Goal: Communication & Community: Answer question/provide support

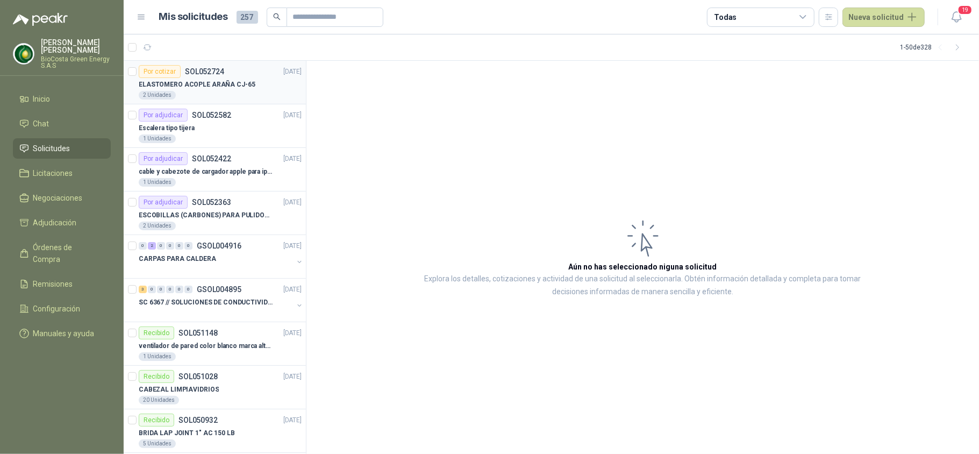
click at [227, 84] on p "ELASTOMERO ACOPLE ARAÑA CJ-65" at bounding box center [197, 85] width 117 height 10
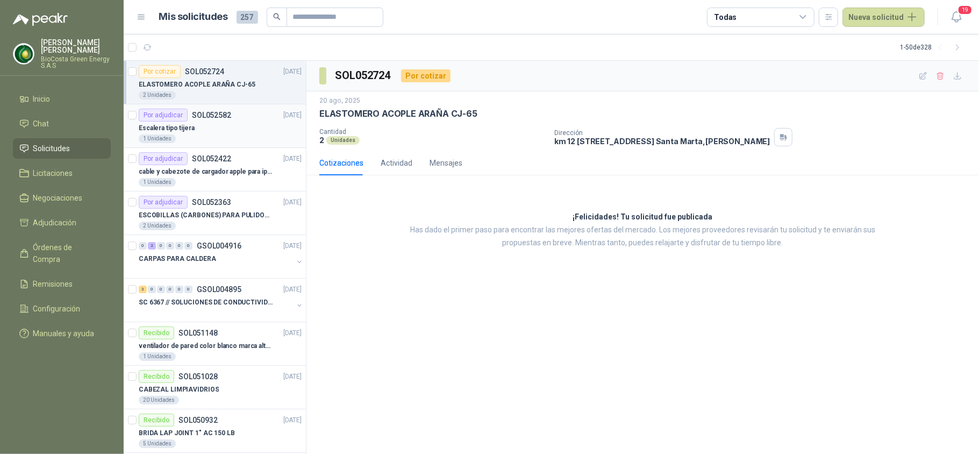
click at [240, 118] on div "Por adjudicar SOL052582 [DATE]" at bounding box center [220, 115] width 163 height 13
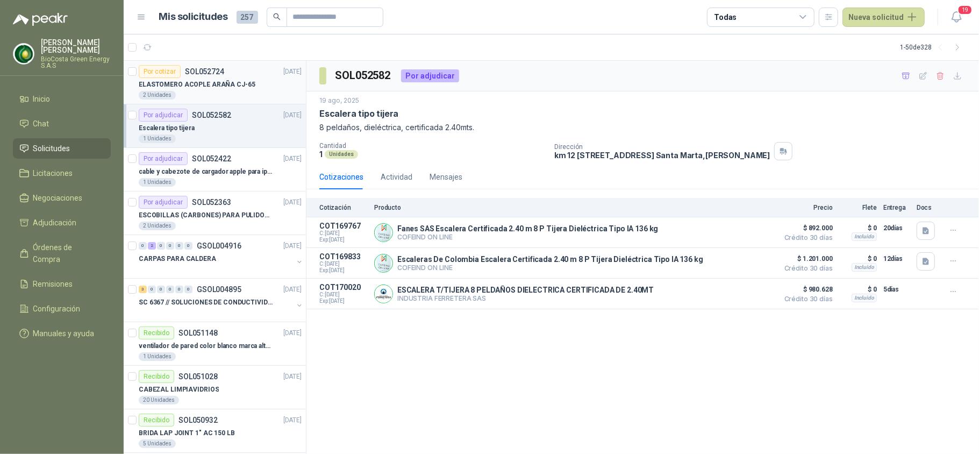
click at [246, 94] on div "2 Unidades" at bounding box center [220, 95] width 163 height 9
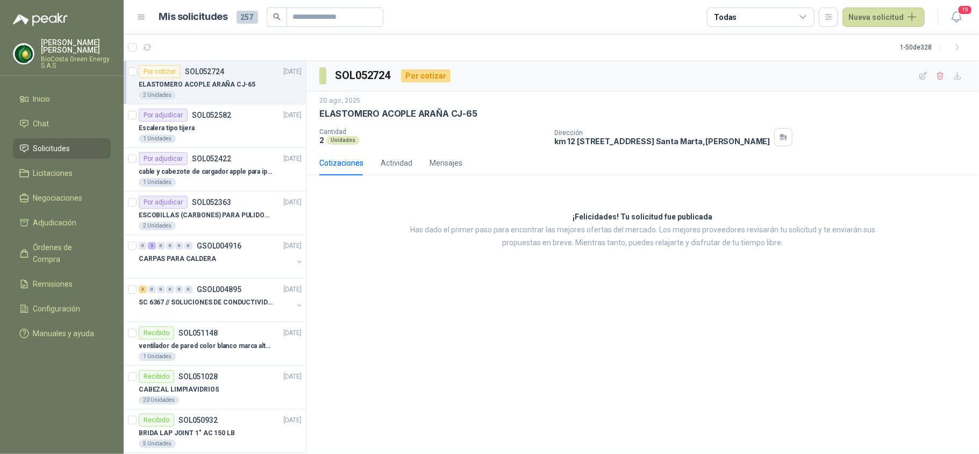
click at [143, 38] on article "1 - 50 de 328" at bounding box center [552, 47] width 856 height 26
click at [145, 44] on icon "button" at bounding box center [147, 47] width 9 height 9
click at [187, 90] on div "ELASTOMERO ACOPLE ARAÑA CJ-65" at bounding box center [220, 84] width 163 height 13
click at [197, 139] on div "1 Unidades" at bounding box center [220, 138] width 163 height 9
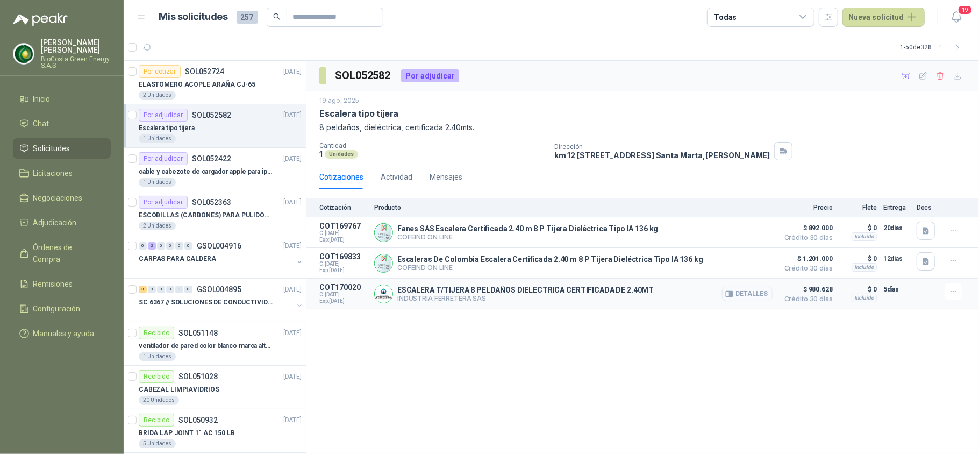
click at [752, 300] on button "Detalles" at bounding box center [747, 294] width 51 height 15
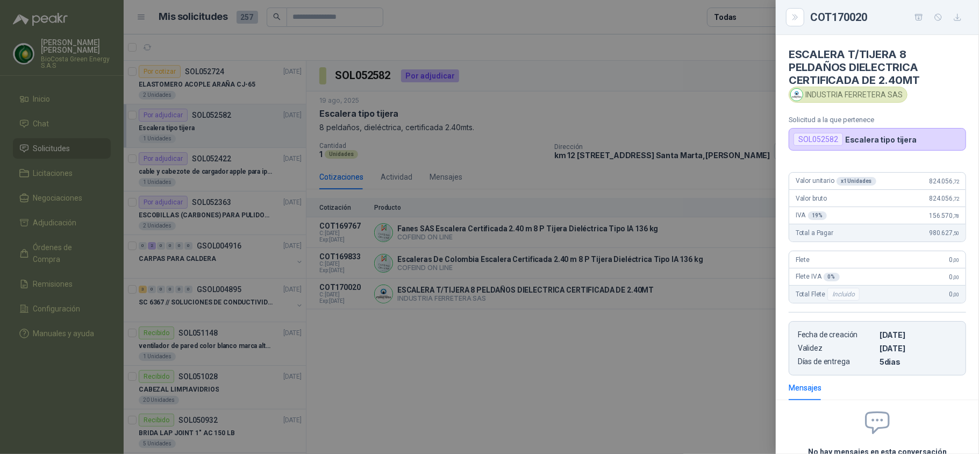
click at [700, 207] on div at bounding box center [489, 227] width 979 height 454
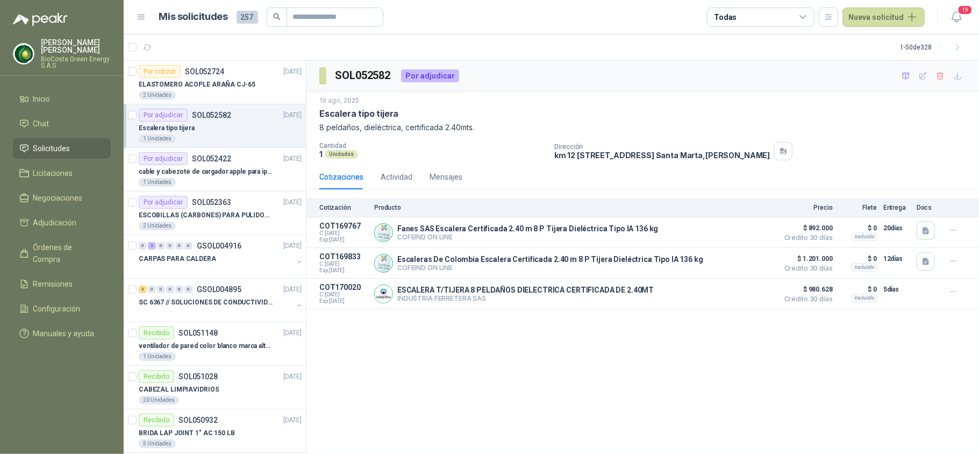
click at [869, 158] on div "Dirección km 12 [STREET_ADDRESS][PERSON_NAME]" at bounding box center [764, 151] width 421 height 18
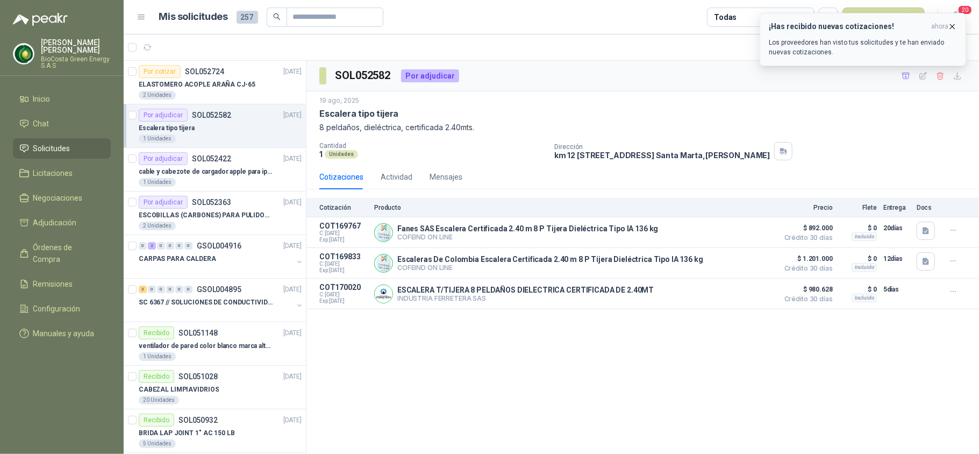
click at [792, 43] on p "Los proveedores han visto tus solicitudes y te han enviado nuevas cotizaciones." at bounding box center [863, 47] width 188 height 19
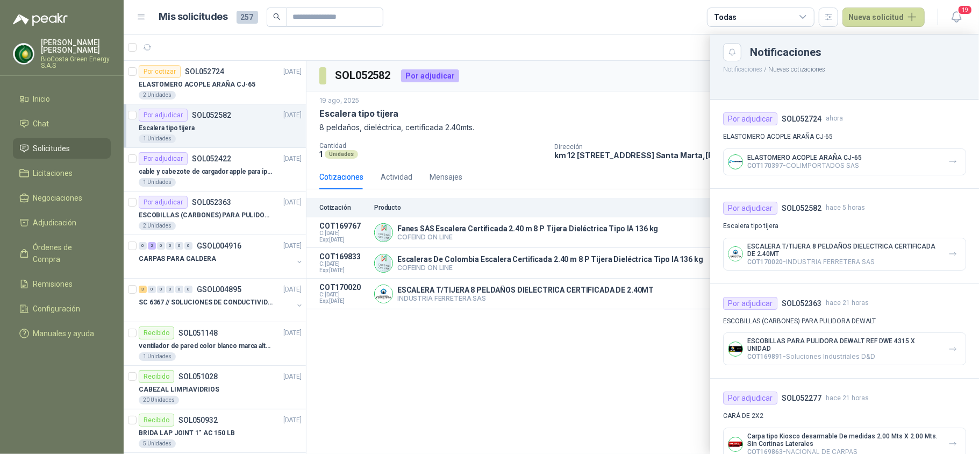
click at [222, 84] on div at bounding box center [552, 243] width 856 height 419
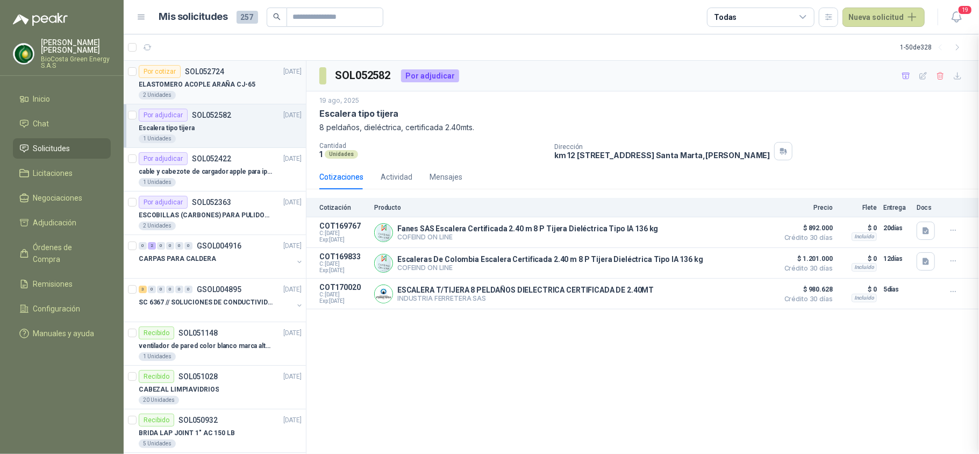
click at [216, 81] on p "ELASTOMERO ACOPLE ARAÑA CJ-65" at bounding box center [197, 85] width 117 height 10
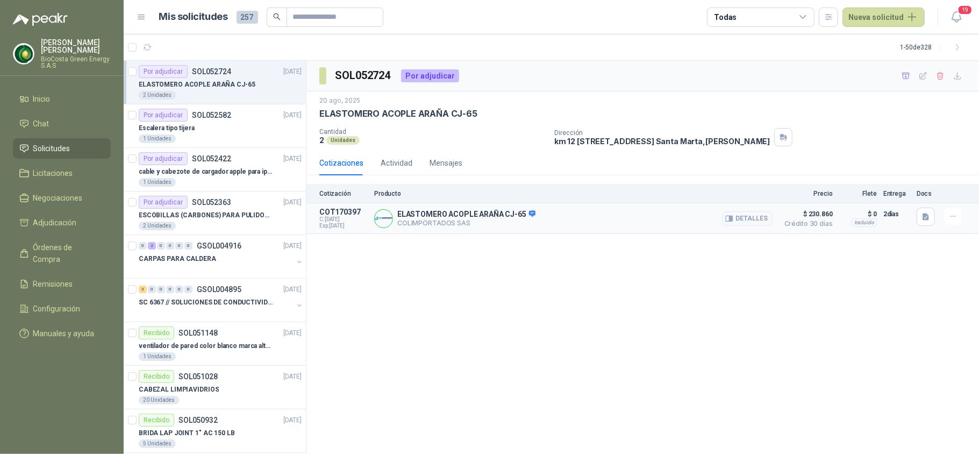
click at [722, 220] on div "ELASTOMERO ACOPLE ARAÑA CJ-65 COLIMPORTADOS SAS Detalles" at bounding box center [573, 219] width 398 height 22
click at [732, 223] on icon "button" at bounding box center [729, 219] width 8 height 8
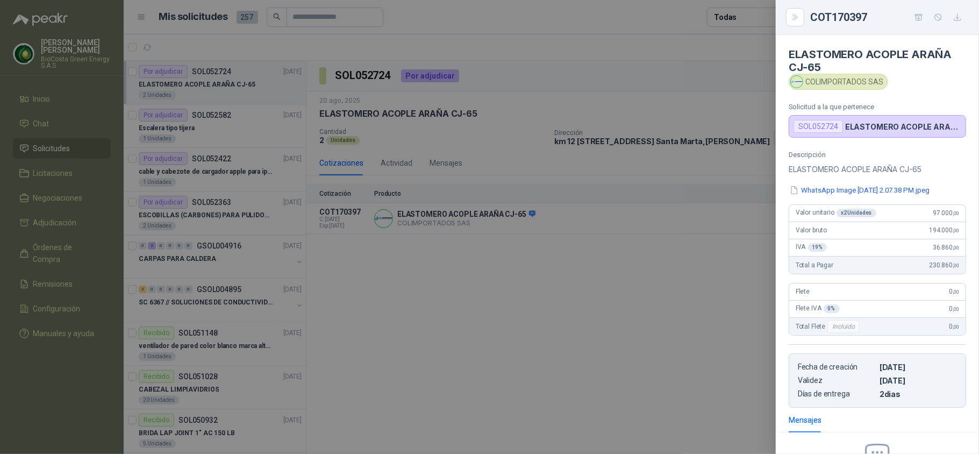
click at [704, 306] on div at bounding box center [489, 227] width 979 height 454
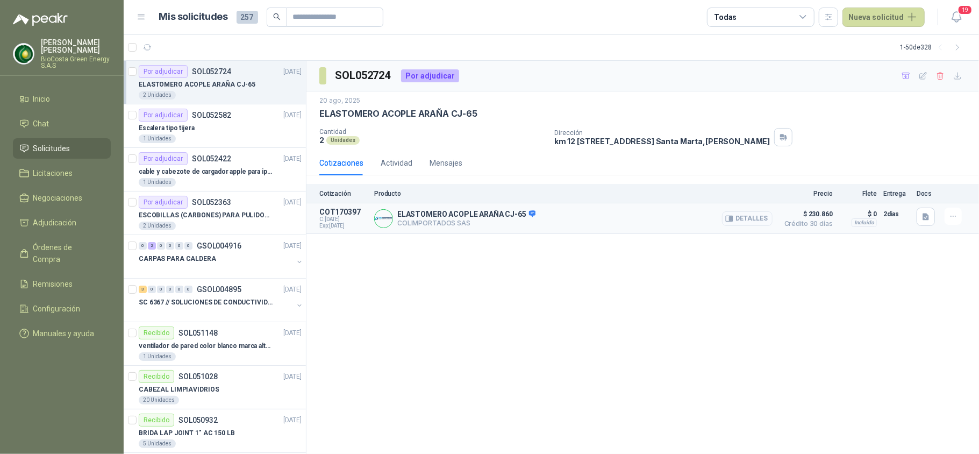
click at [745, 216] on button "Detalles" at bounding box center [747, 218] width 51 height 15
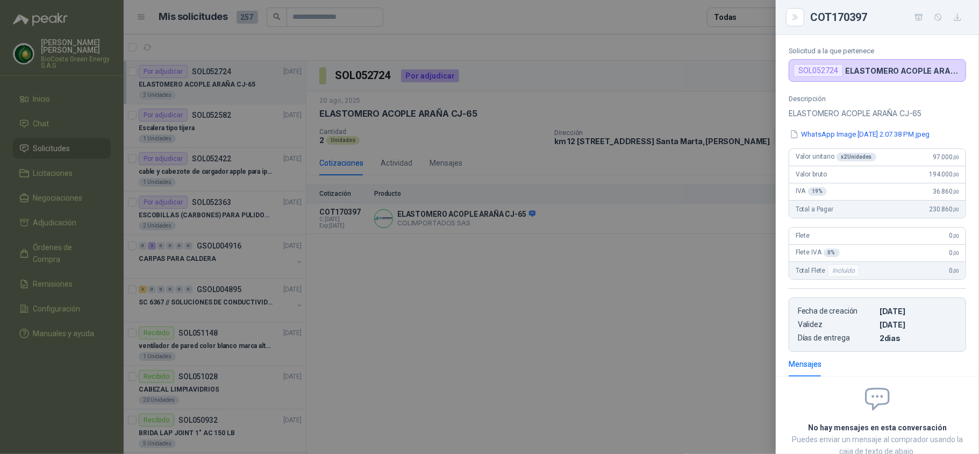
scroll to position [0, 0]
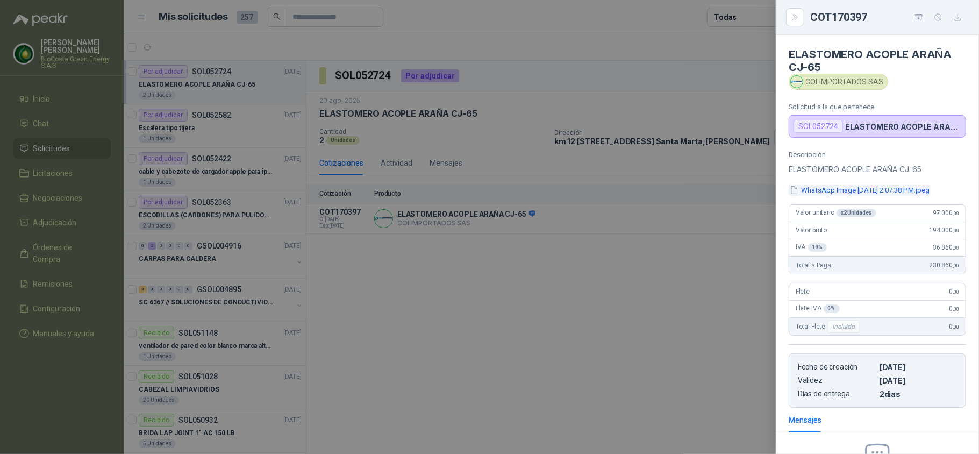
click at [846, 186] on button "WhatsApp Image [DATE] 2.07.38 PM.jpeg" at bounding box center [860, 189] width 142 height 11
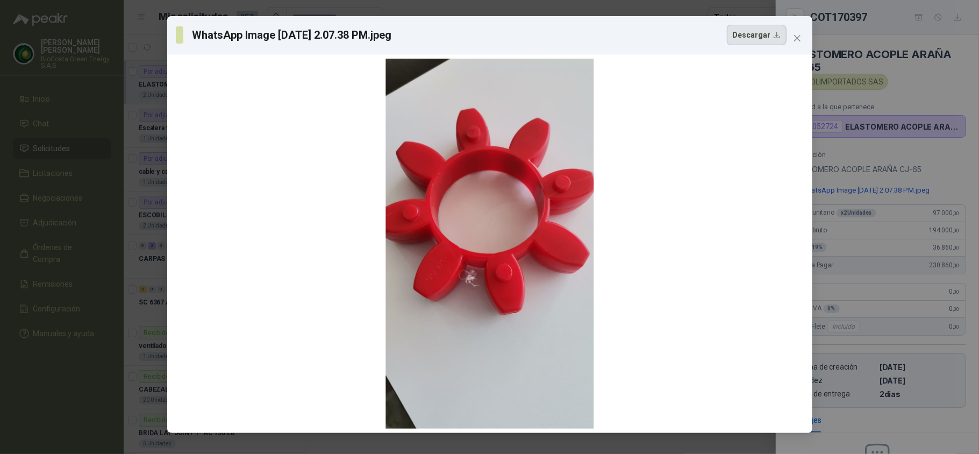
click at [784, 35] on button "Descargar" at bounding box center [757, 35] width 60 height 20
click at [898, 108] on div "WhatsApp Image [DATE] 2.07.38 PM.jpeg Descargar" at bounding box center [489, 227] width 979 height 454
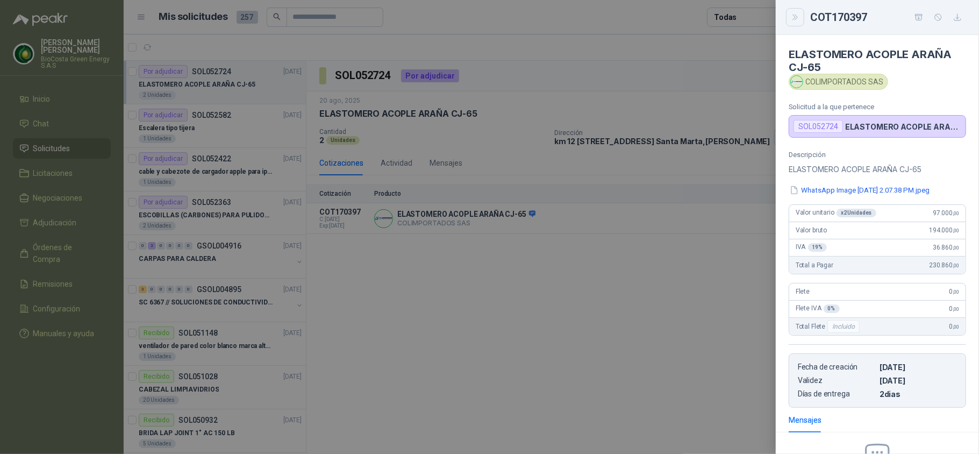
click at [792, 20] on icon "Close" at bounding box center [795, 17] width 9 height 9
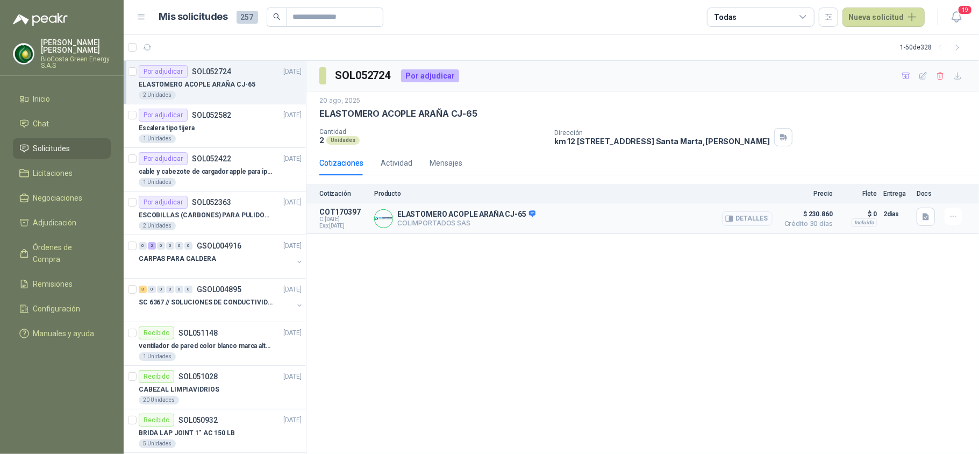
click at [736, 216] on button "Detalles" at bounding box center [747, 218] width 51 height 15
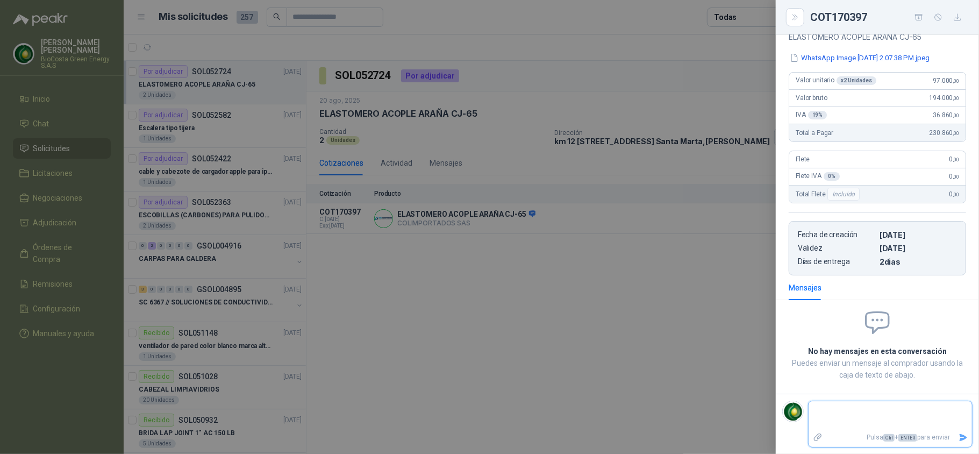
click at [873, 408] on textarea at bounding box center [890, 415] width 163 height 25
type textarea "*"
type textarea "**"
type textarea "***"
type textarea "*****"
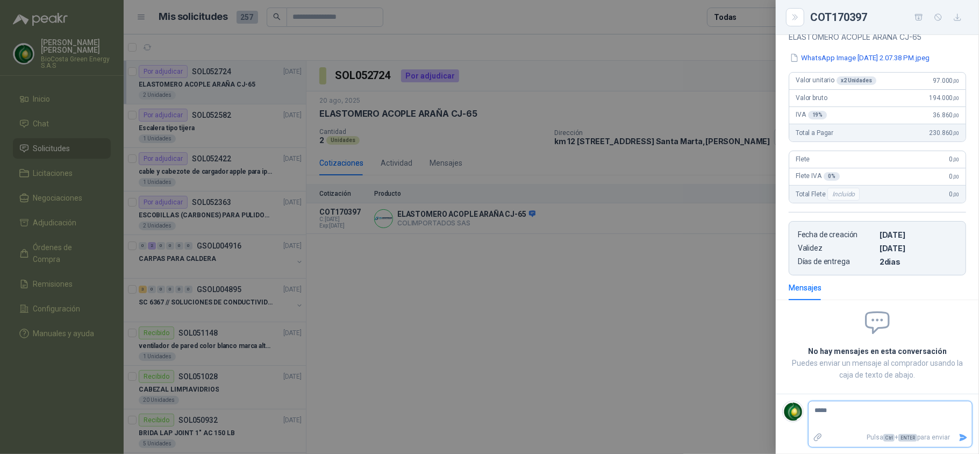
type textarea "******"
type textarea "********"
type textarea "*********"
type textarea "**********"
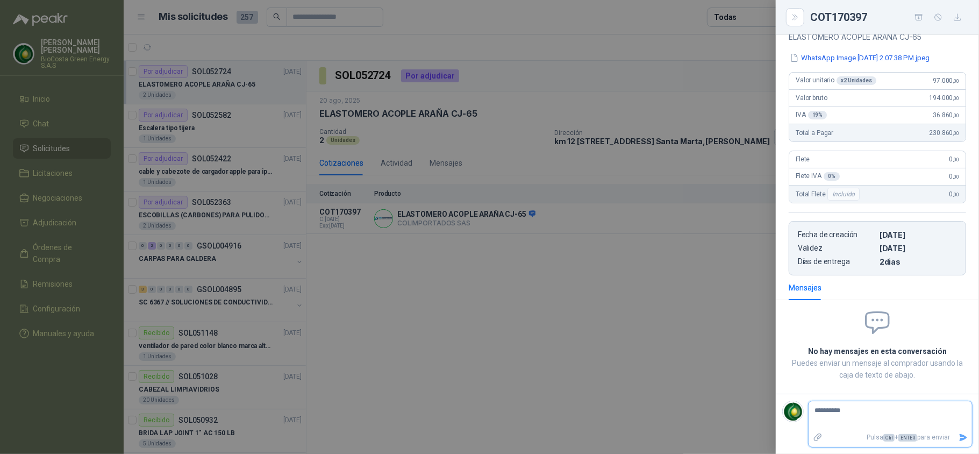
type textarea "**********"
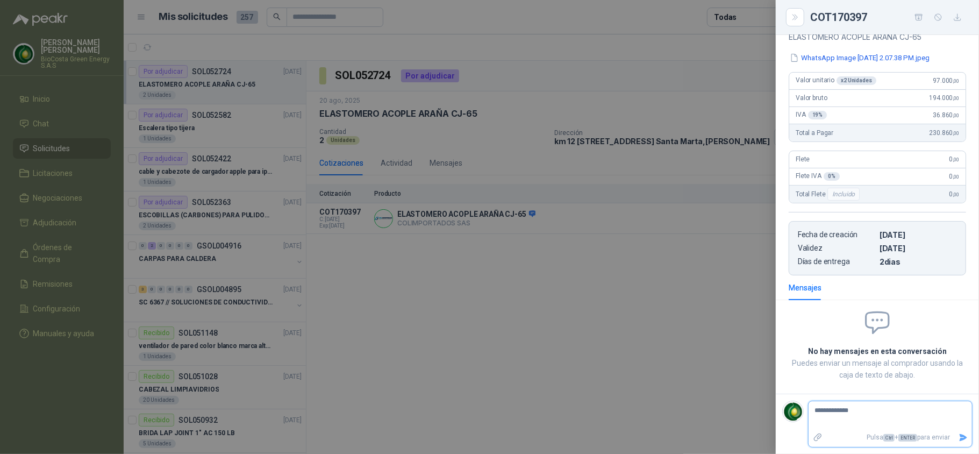
click at [956, 442] on button "Enviar" at bounding box center [964, 437] width 18 height 19
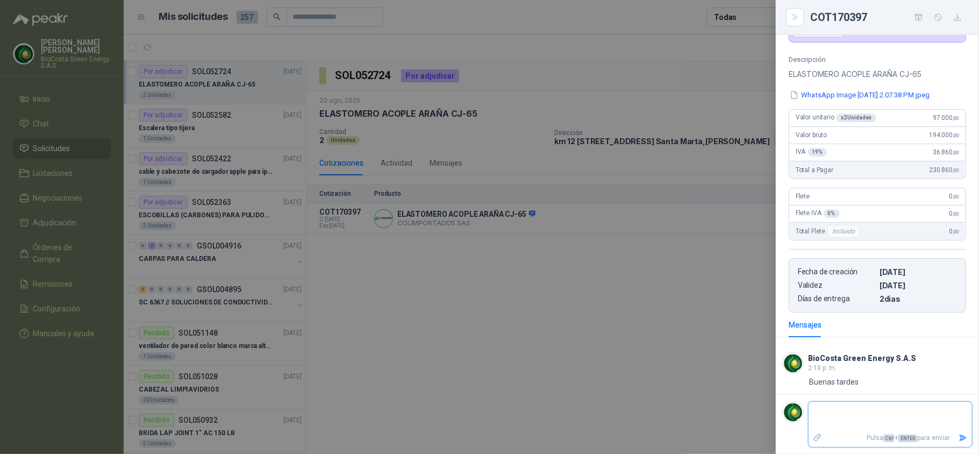
click at [898, 412] on textarea at bounding box center [886, 416] width 154 height 25
type textarea "*"
type textarea "**"
type textarea "****"
type textarea "*****"
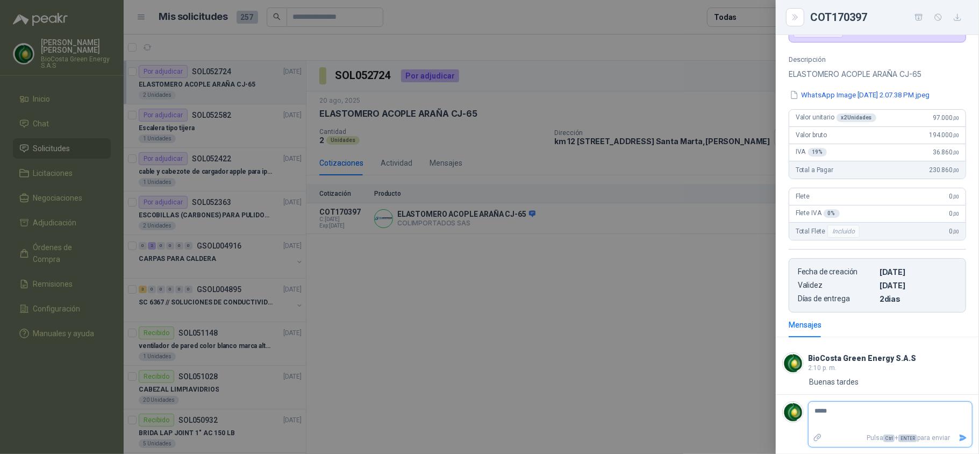
type textarea "****"
type textarea "*****"
type textarea "******"
type textarea "*******"
type textarea "********"
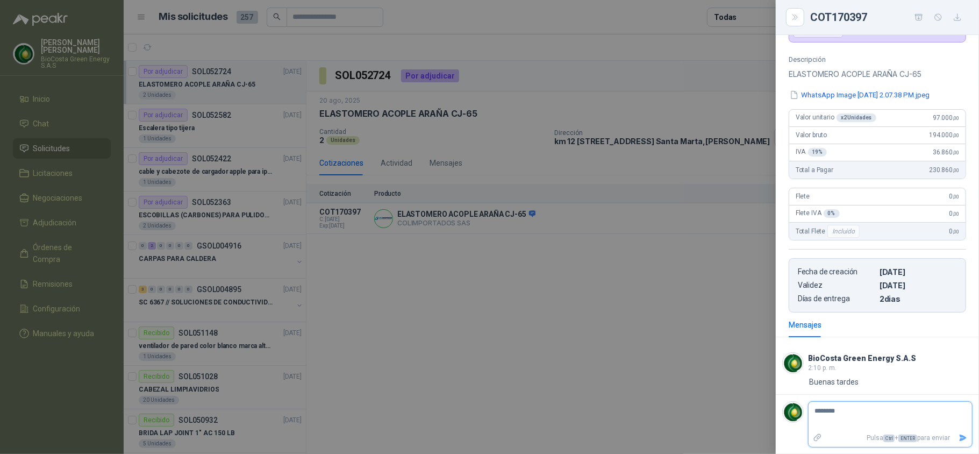
type textarea "*********"
type textarea "**********"
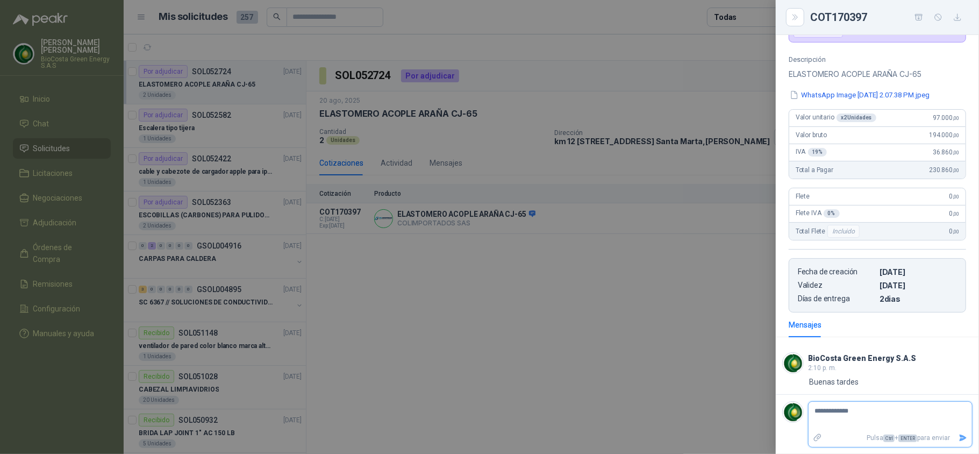
type textarea "**********"
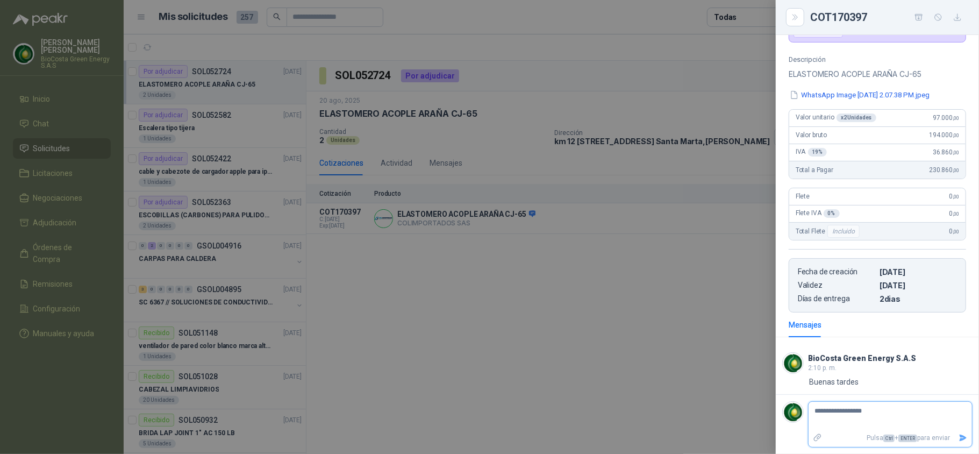
type textarea "**********"
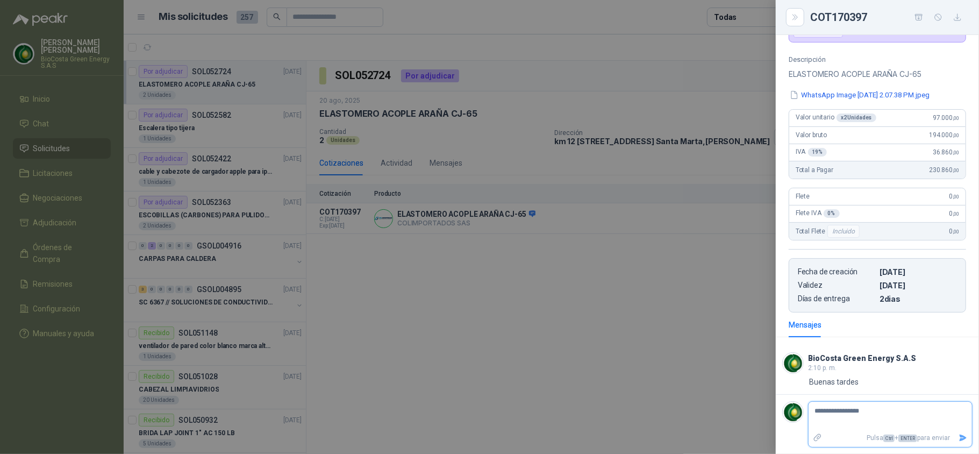
type textarea "**********"
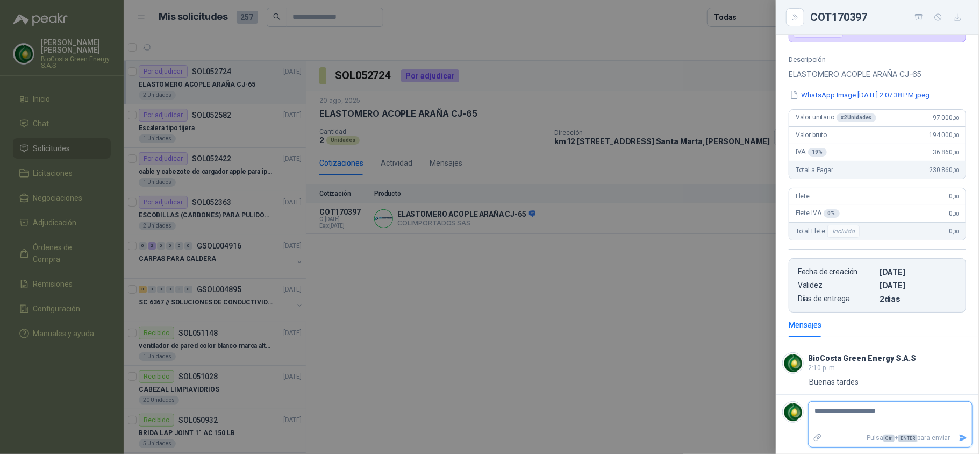
type textarea "**********"
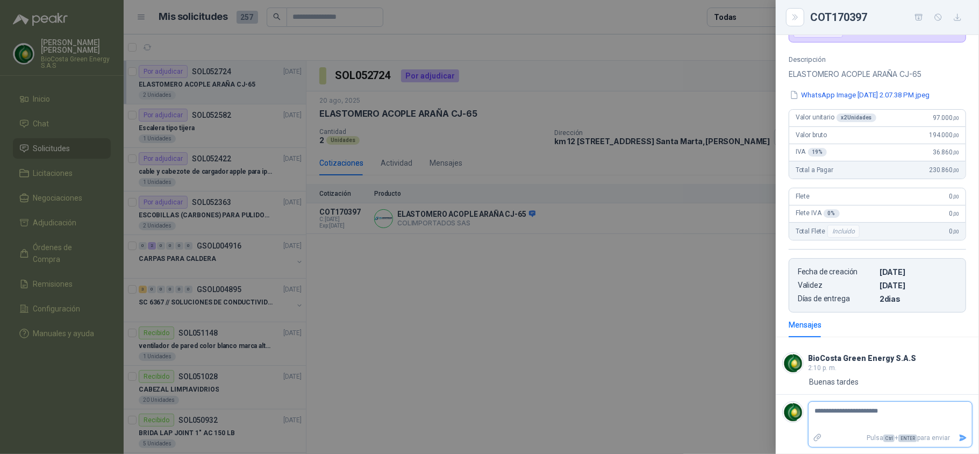
type textarea "**********"
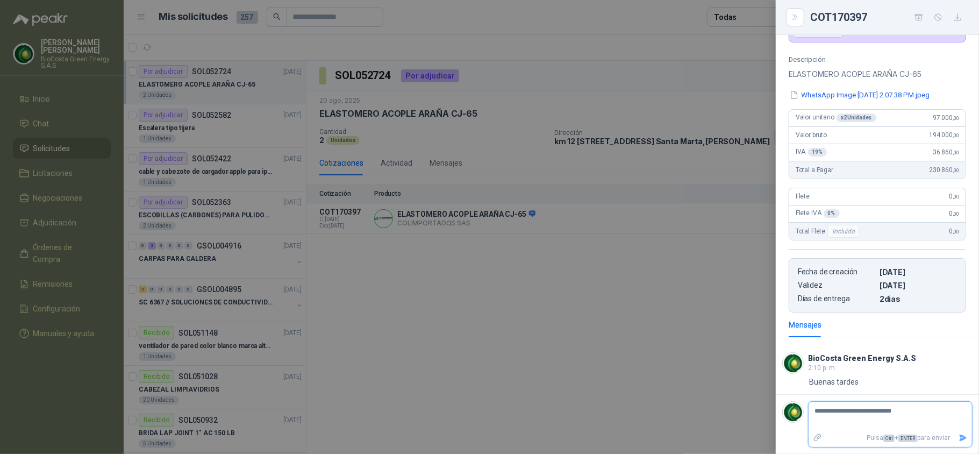
type textarea "**********"
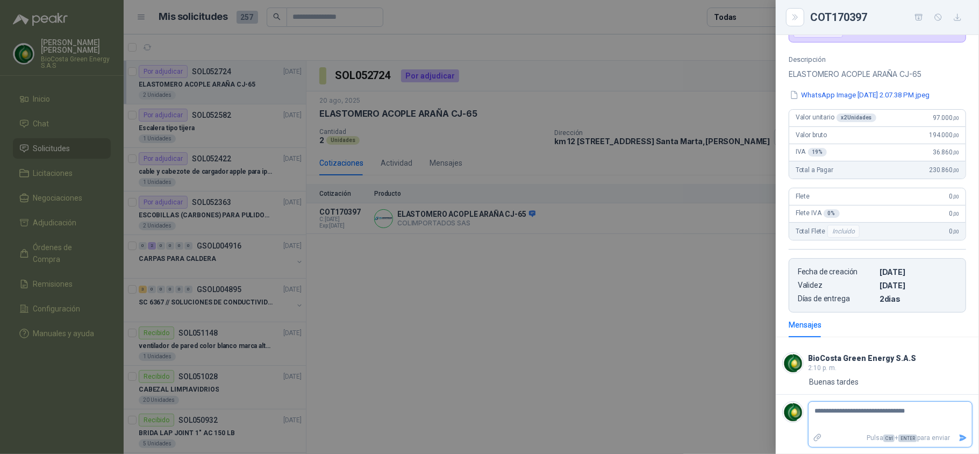
type textarea "**********"
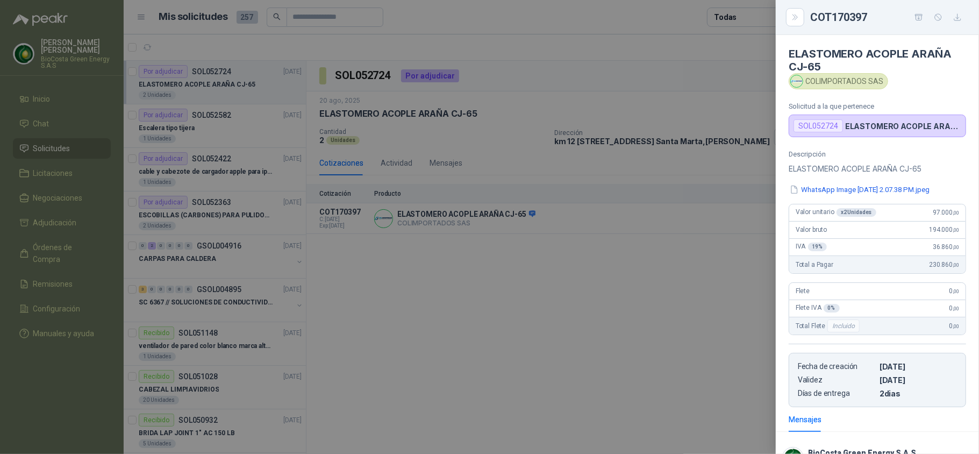
scroll to position [0, 0]
click at [861, 175] on p "ELASTOMERO ACOPLE ARAÑA CJ-65" at bounding box center [877, 169] width 177 height 13
click at [870, 189] on button "WhatsApp Image [DATE] 2.07.38 PM.jpeg" at bounding box center [860, 189] width 142 height 11
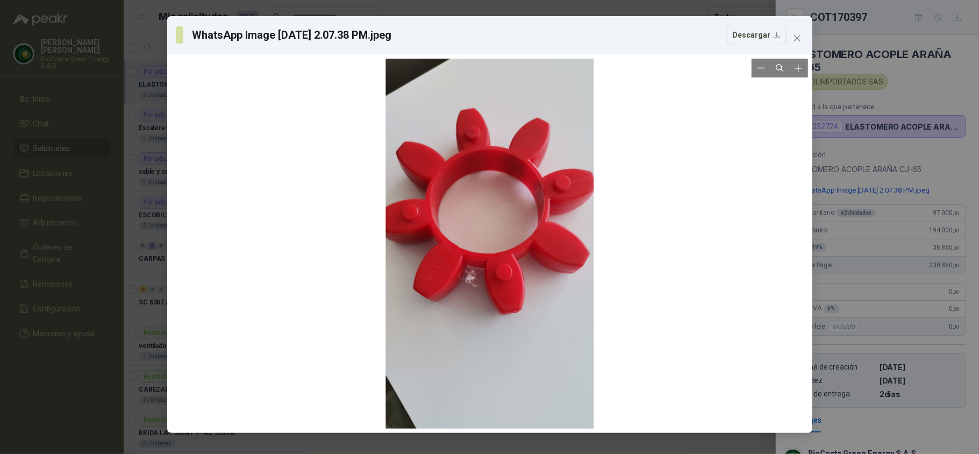
click at [474, 188] on div at bounding box center [490, 244] width 208 height 370
click at [755, 33] on button "Descargar" at bounding box center [757, 35] width 60 height 20
click at [917, 202] on div "WhatsApp Image [DATE] 2.07.38 PM.jpeg Descargar" at bounding box center [489, 227] width 979 height 454
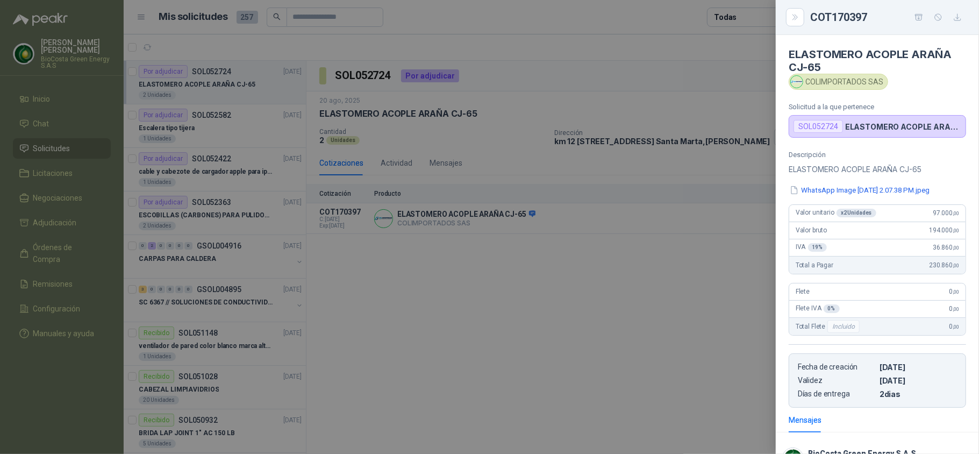
click at [545, 295] on div at bounding box center [489, 227] width 979 height 454
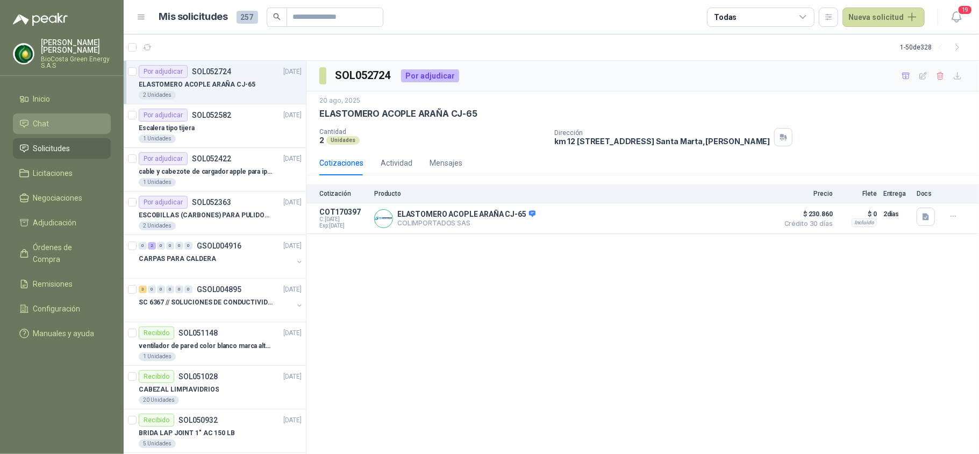
click at [48, 127] on span "Chat" at bounding box center [41, 124] width 16 height 12
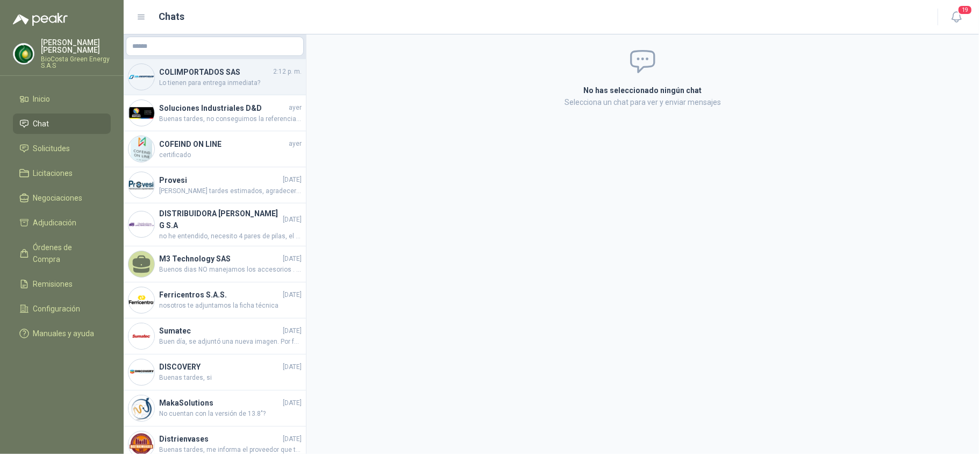
click at [207, 78] on span "Lo tienen para entrega inmediata?" at bounding box center [230, 83] width 143 height 10
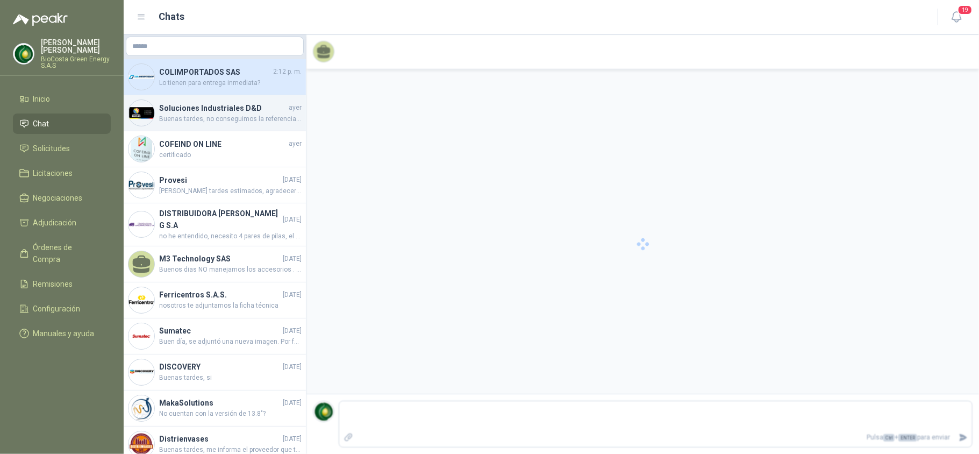
click at [211, 109] on h4 "Soluciones Industriales D&D" at bounding box center [222, 108] width 127 height 12
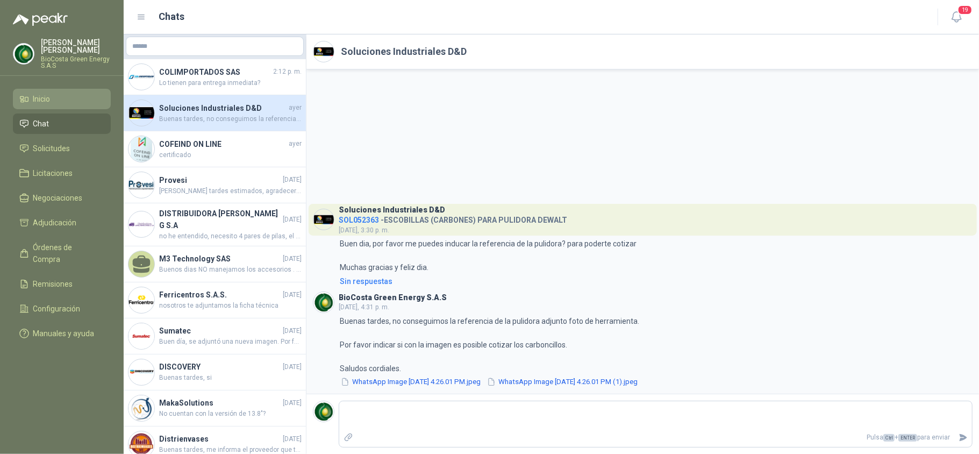
click at [56, 104] on li "Inicio" at bounding box center [61, 99] width 85 height 12
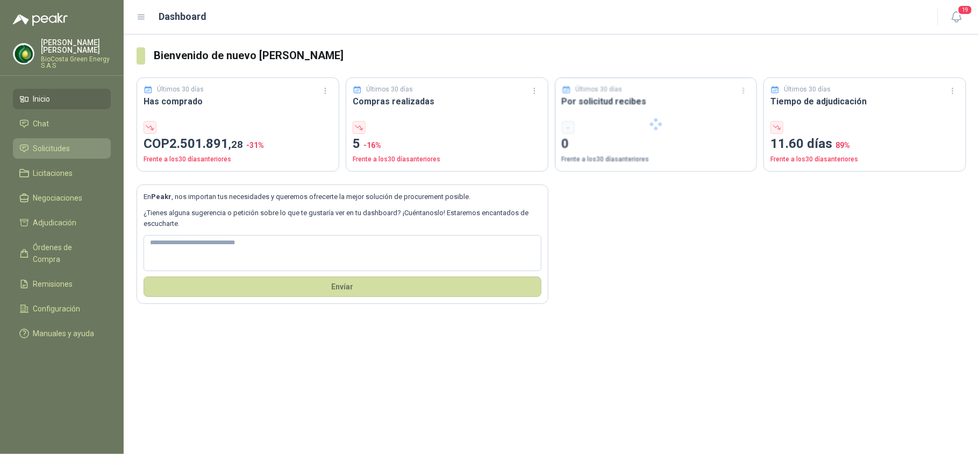
click at [61, 148] on span "Solicitudes" at bounding box center [51, 149] width 37 height 12
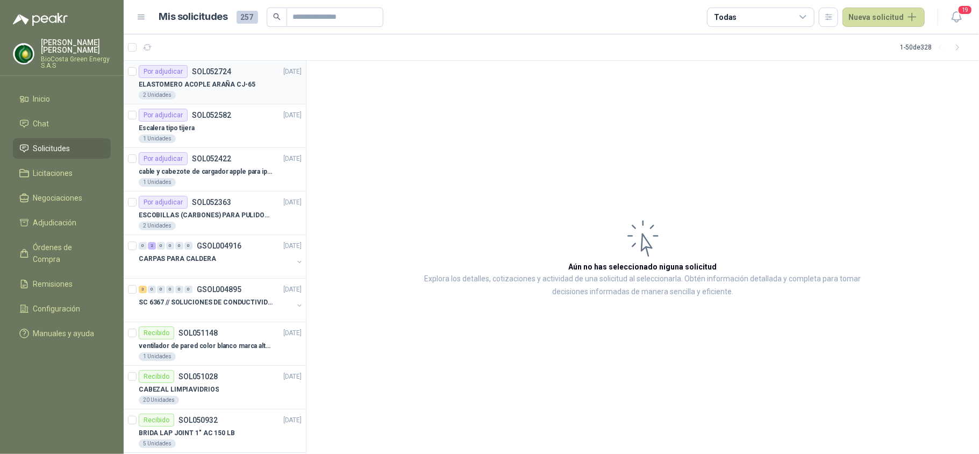
click at [195, 72] on p "SOL052724" at bounding box center [211, 72] width 39 height 8
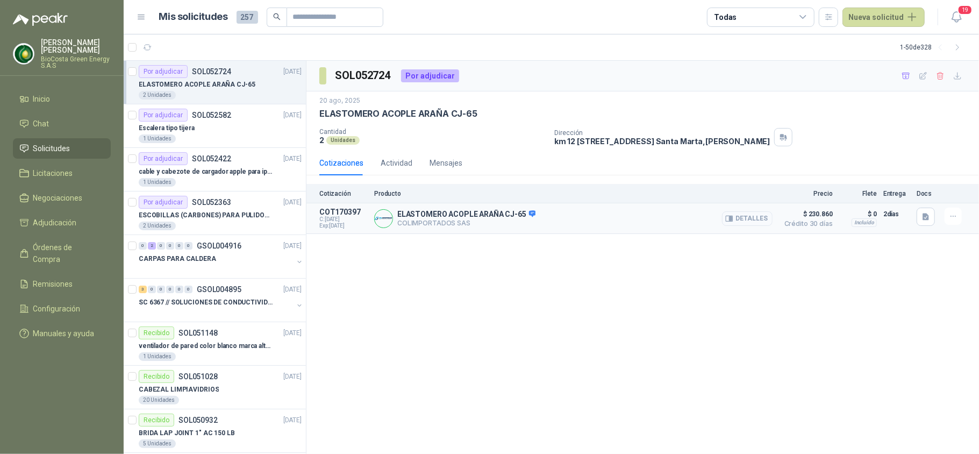
click at [754, 220] on button "Detalles" at bounding box center [747, 218] width 51 height 15
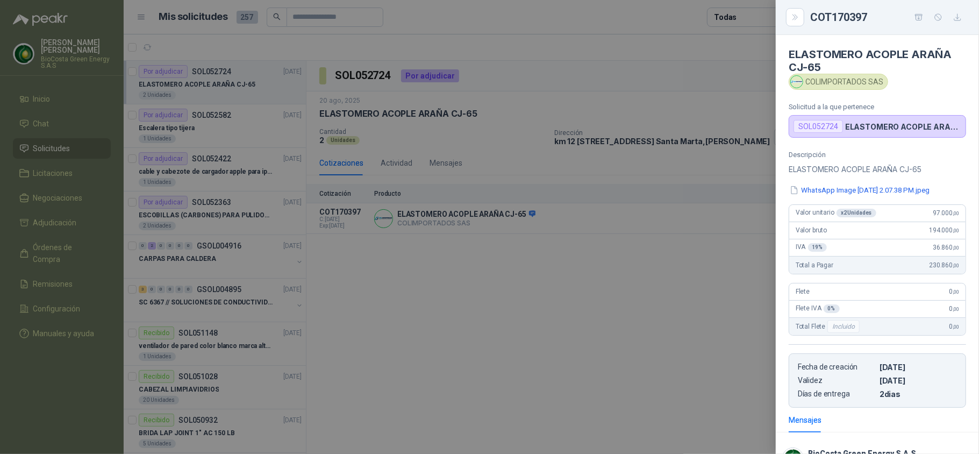
scroll to position [106, 0]
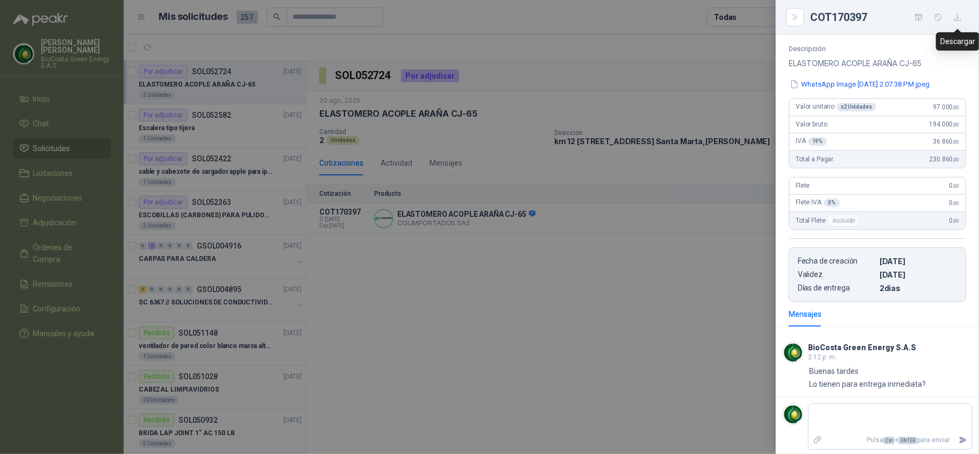
click at [953, 20] on icon "button" at bounding box center [957, 17] width 9 height 9
drag, startPoint x: 641, startPoint y: 279, endPoint x: 677, endPoint y: 84, distance: 197.9
click at [641, 279] on div at bounding box center [489, 227] width 979 height 454
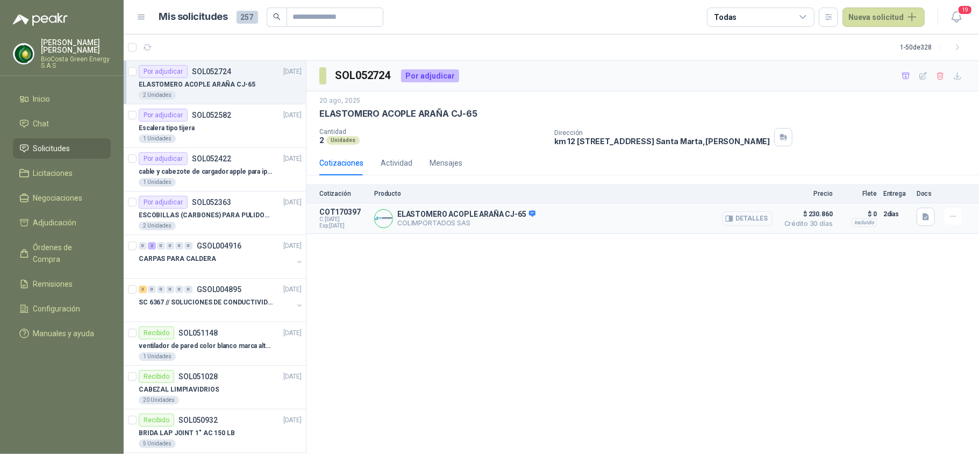
click at [762, 220] on button "Detalles" at bounding box center [747, 218] width 51 height 15
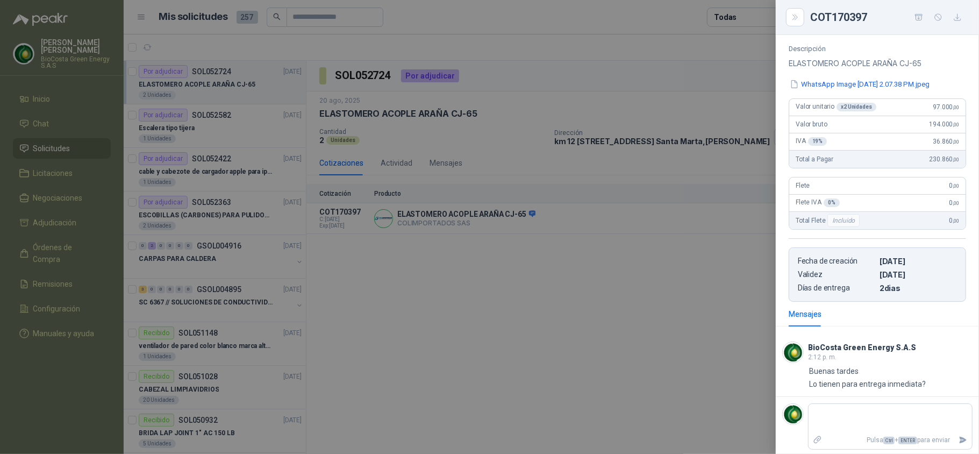
scroll to position [0, 0]
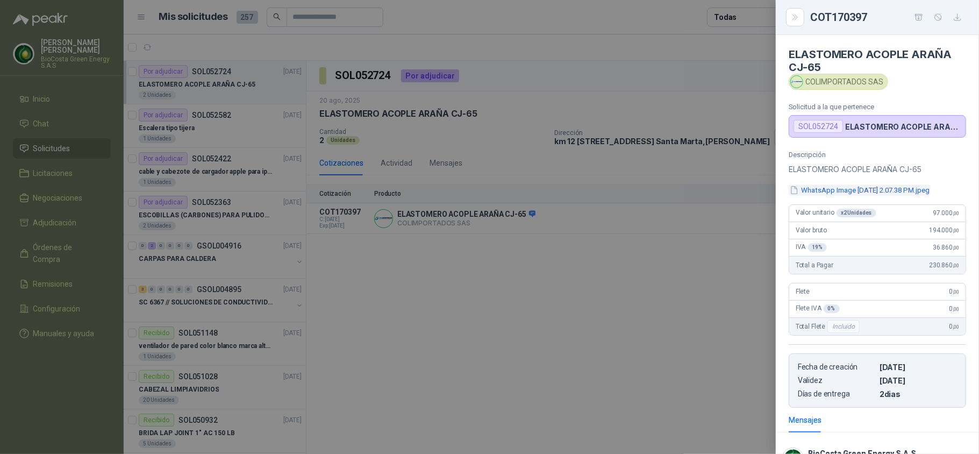
click at [868, 190] on button "WhatsApp Image [DATE] 2.07.38 PM.jpeg" at bounding box center [860, 189] width 142 height 11
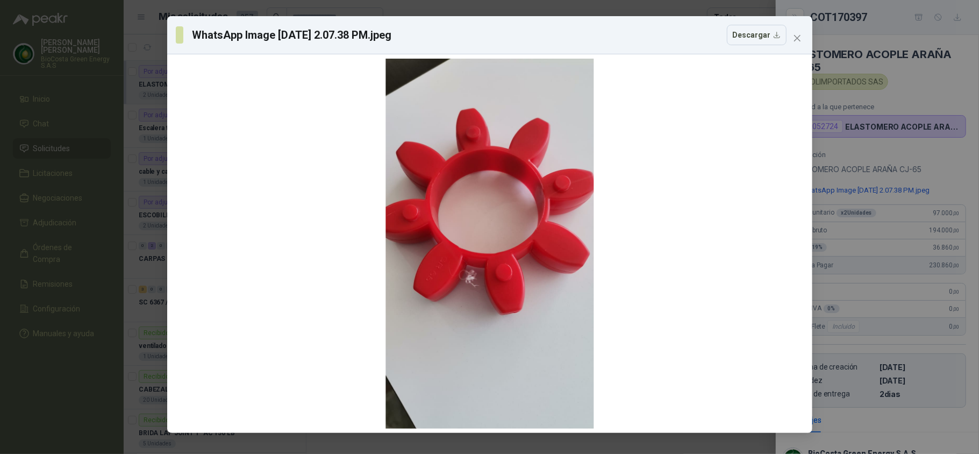
click at [870, 272] on div "WhatsApp Image [DATE] 2.07.38 PM.jpeg Descargar" at bounding box center [489, 227] width 979 height 454
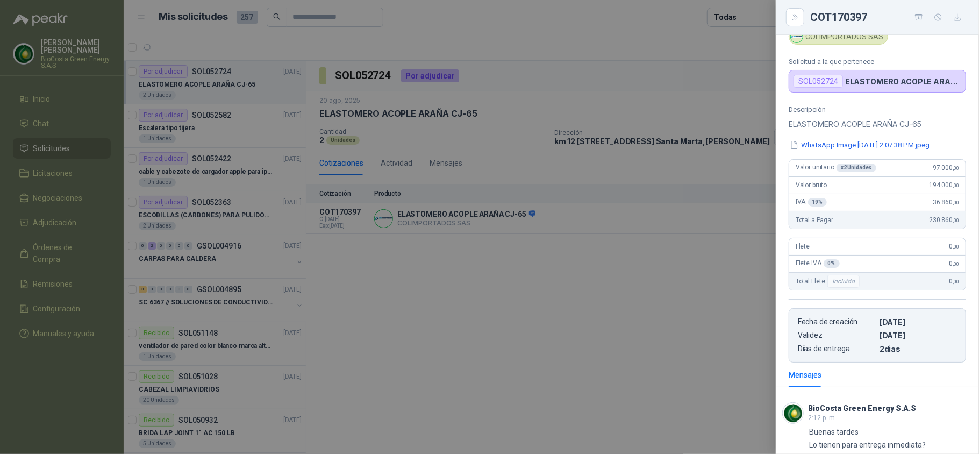
scroll to position [111, 0]
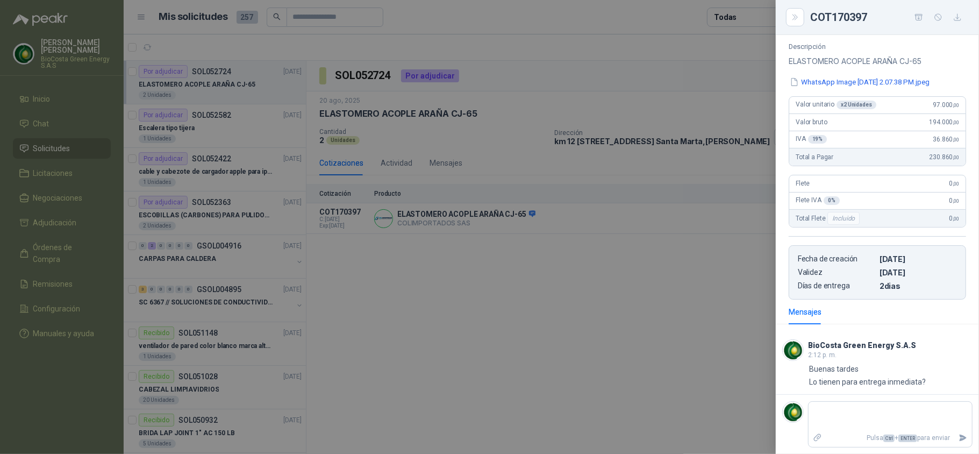
click at [582, 335] on div at bounding box center [489, 227] width 979 height 454
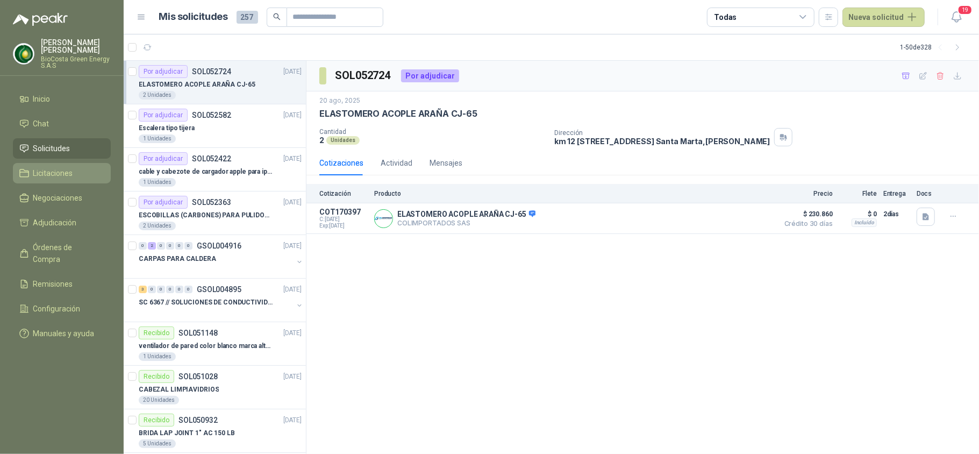
click at [33, 168] on span "Licitaciones" at bounding box center [53, 173] width 40 height 12
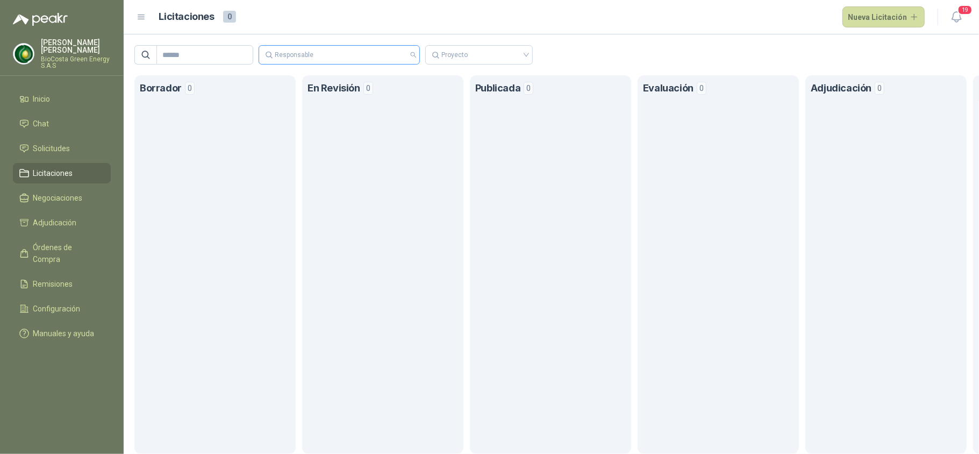
click at [340, 57] on div at bounding box center [334, 55] width 146 height 8
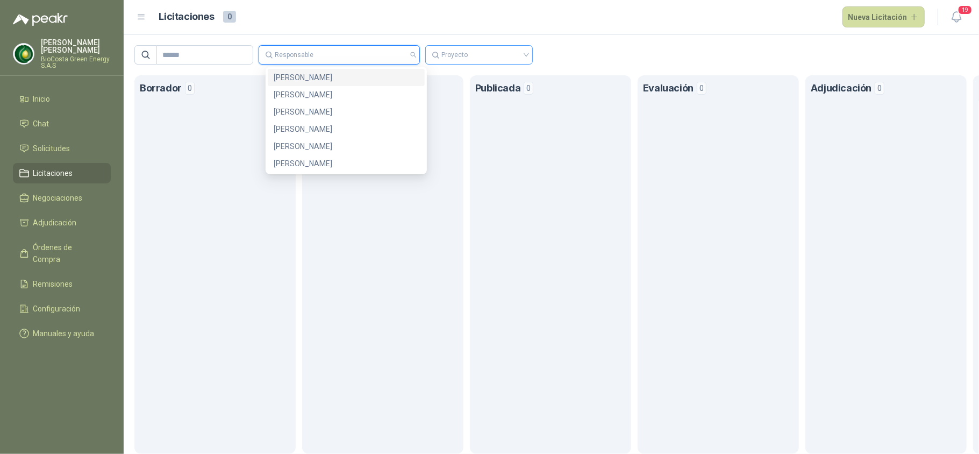
click at [454, 59] on input "search" at bounding box center [479, 55] width 95 height 18
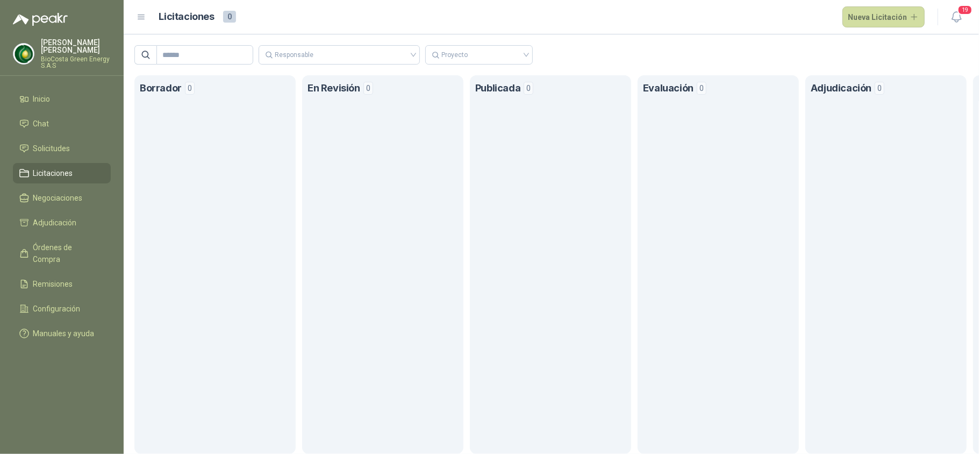
click at [488, 216] on section "Publicada 0" at bounding box center [550, 264] width 161 height 379
click at [127, 203] on div "Borrador 0 En Revisión 0 Publicada 0 Evaluación 0 Adjudicación 0 En Progreso 0 …" at bounding box center [552, 264] width 856 height 379
click at [170, 183] on section "Borrador 0" at bounding box center [214, 264] width 161 height 379
click at [190, 92] on span "0" at bounding box center [190, 88] width 10 height 13
click at [884, 23] on button "Nueva Licitación" at bounding box center [884, 17] width 83 height 22
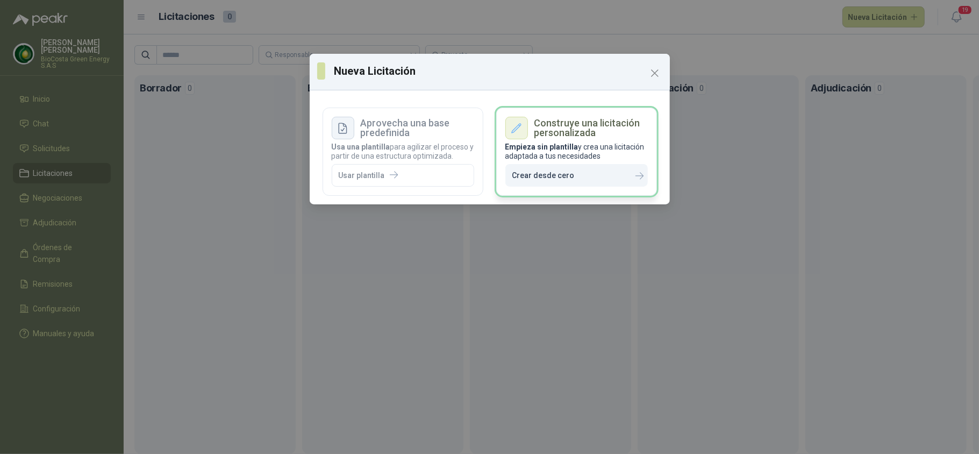
click at [526, 180] on p "Crear desde cero" at bounding box center [544, 175] width 62 height 9
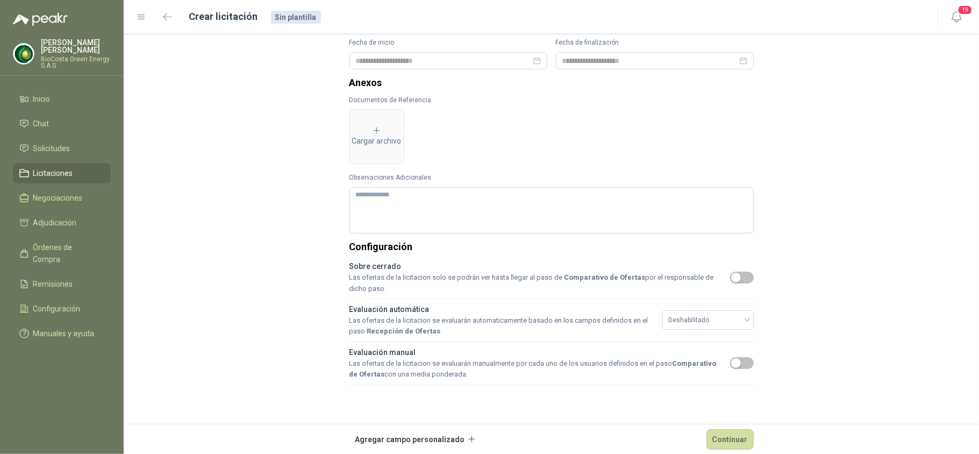
scroll to position [285, 0]
click at [438, 435] on button "Agregar campo personalizado" at bounding box center [416, 440] width 133 height 22
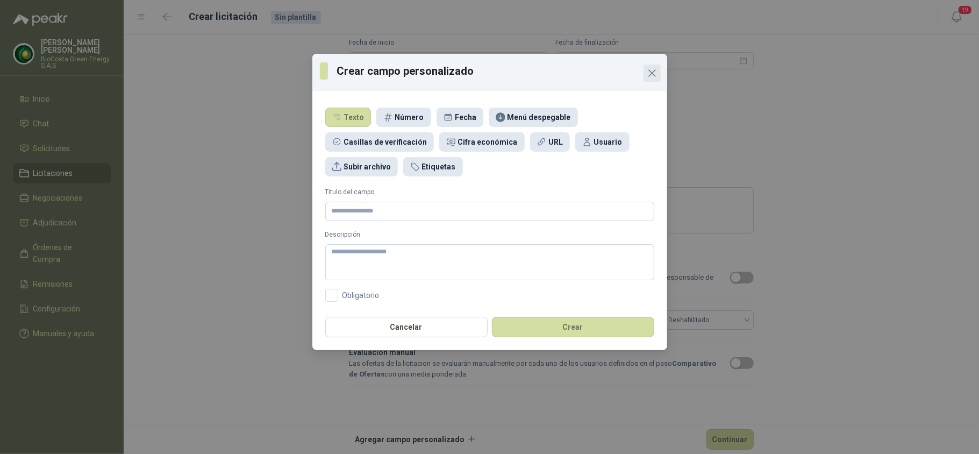
click at [656, 71] on icon "Close" at bounding box center [652, 73] width 13 height 13
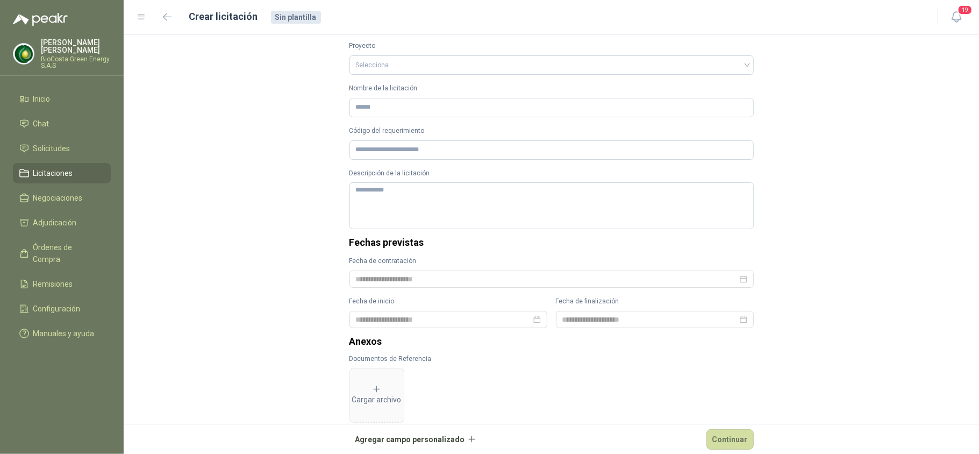
scroll to position [0, 0]
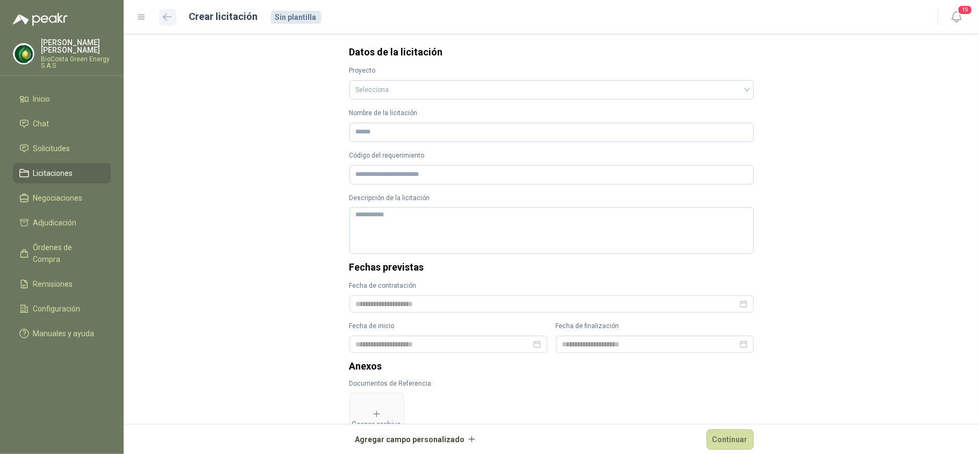
click at [168, 22] on button "button" at bounding box center [167, 17] width 17 height 17
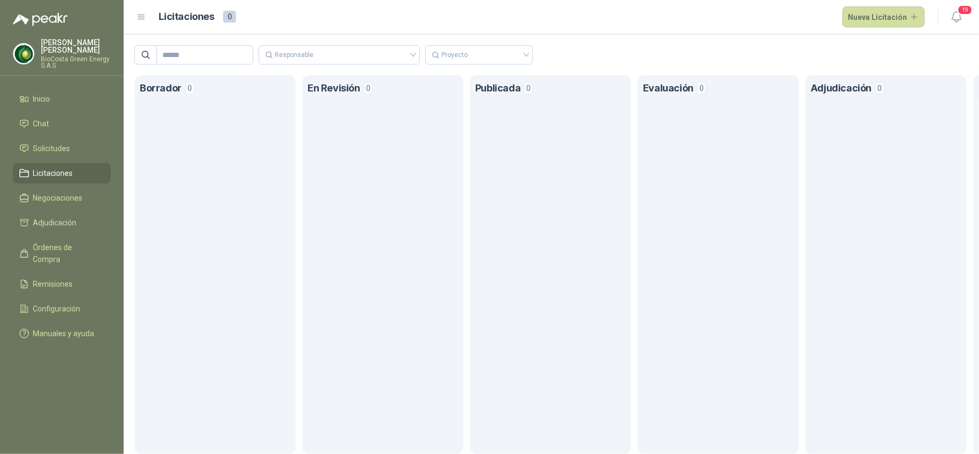
click at [394, 162] on section "En Revisión 0" at bounding box center [382, 264] width 161 height 379
click at [89, 196] on li "Negociaciones" at bounding box center [61, 198] width 85 height 12
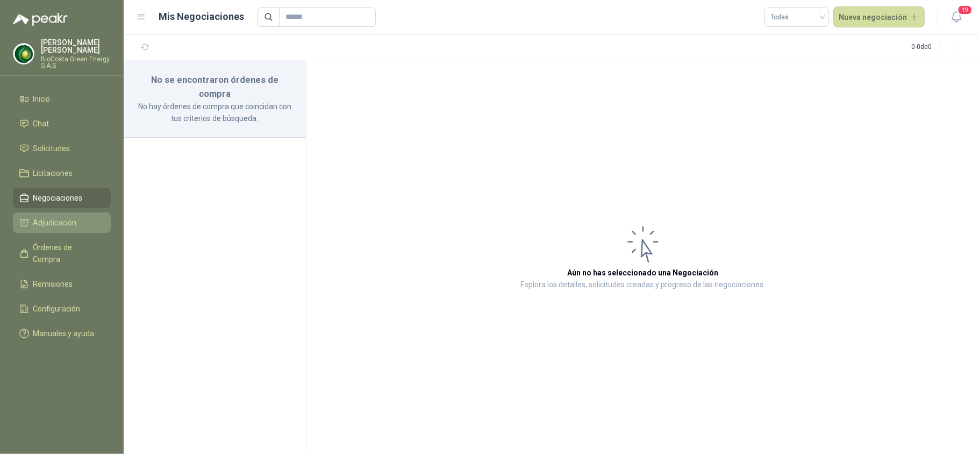
click at [58, 226] on span "Adjudicación" at bounding box center [55, 223] width 44 height 12
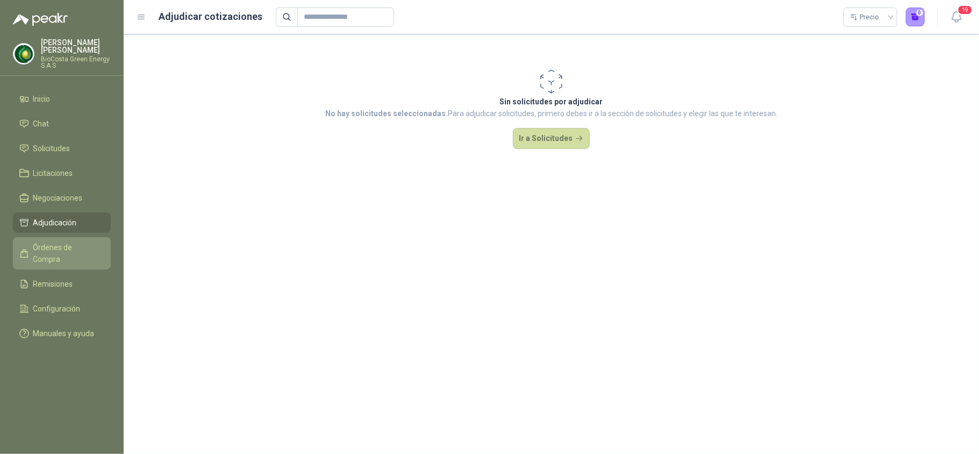
click at [58, 245] on span "Órdenes de Compra" at bounding box center [66, 253] width 67 height 24
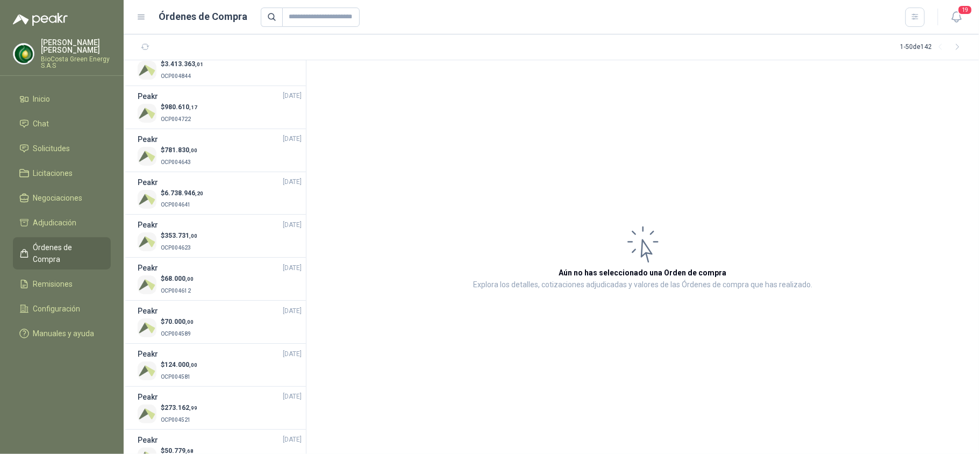
scroll to position [1777, 0]
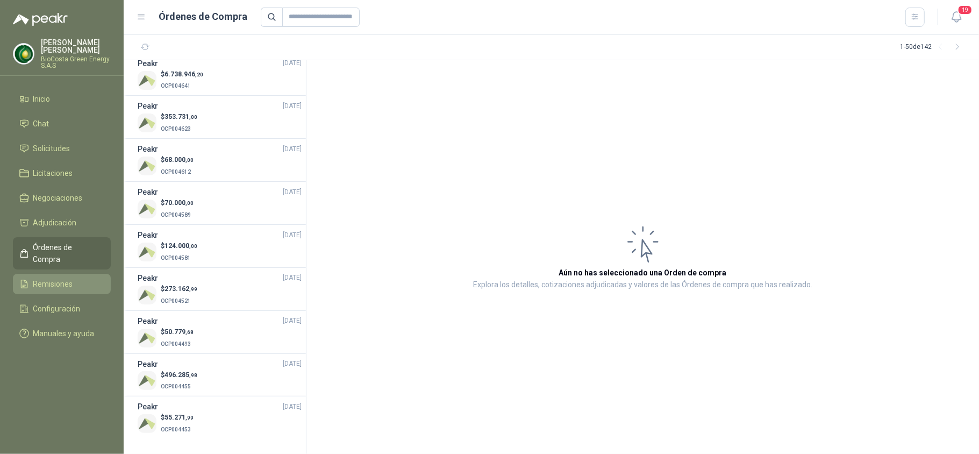
click at [88, 274] on link "Remisiones" at bounding box center [62, 284] width 98 height 20
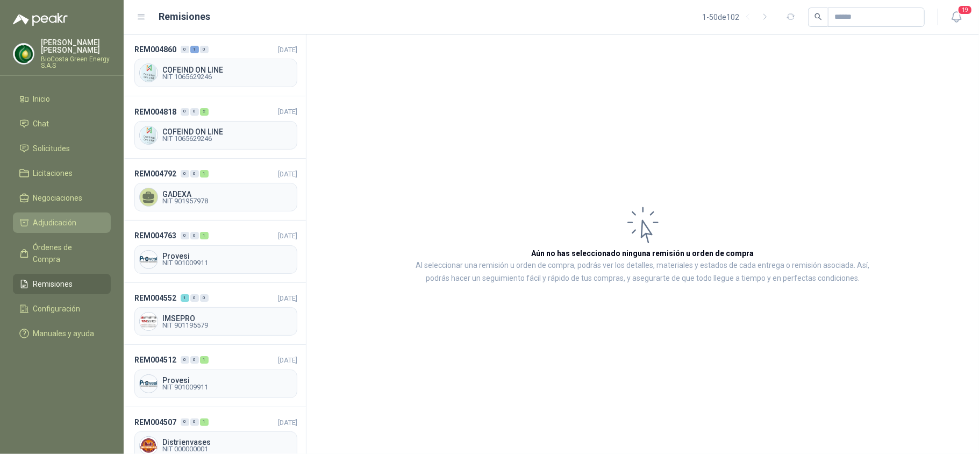
click at [56, 217] on span "Adjudicación" at bounding box center [55, 223] width 44 height 12
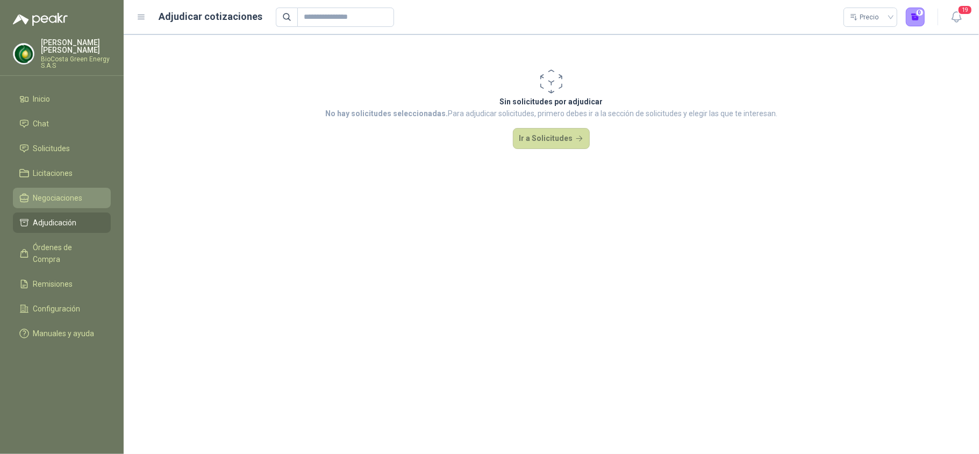
click at [59, 188] on link "Negociaciones" at bounding box center [62, 198] width 98 height 20
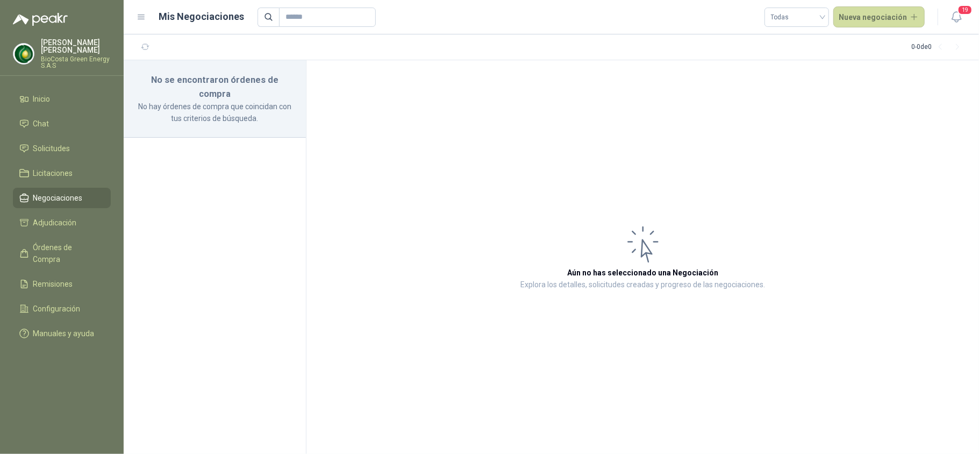
click at [235, 101] on p "No hay órdenes de compra que coincidan con tus criterios de búsqueda." at bounding box center [215, 113] width 156 height 24
click at [222, 180] on section "No se encontraron órdenes de compra No hay órdenes de compra que coincidan con …" at bounding box center [215, 257] width 183 height 394
click at [140, 19] on icon at bounding box center [142, 17] width 10 height 10
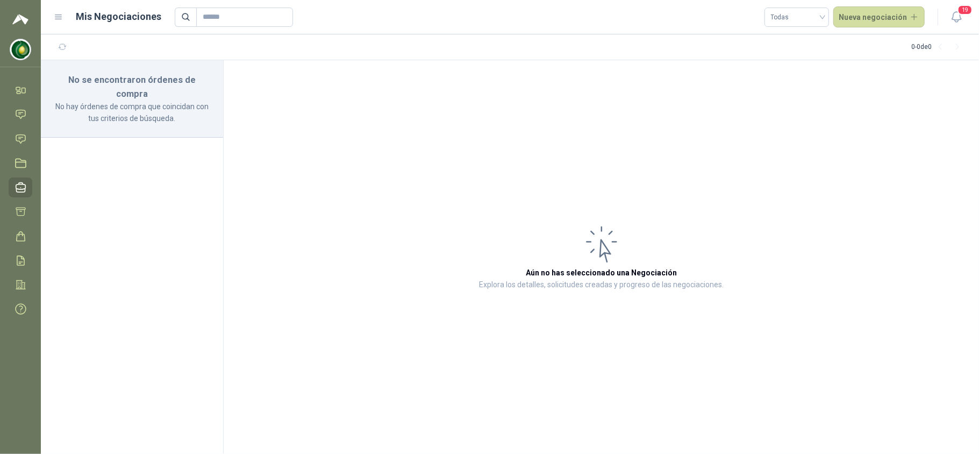
click at [59, 13] on icon at bounding box center [59, 17] width 10 height 10
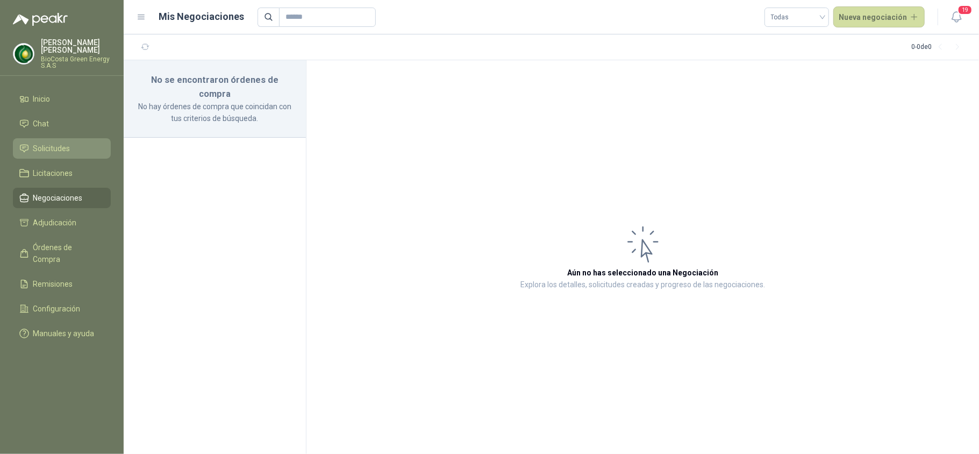
click at [54, 152] on span "Solicitudes" at bounding box center [51, 149] width 37 height 12
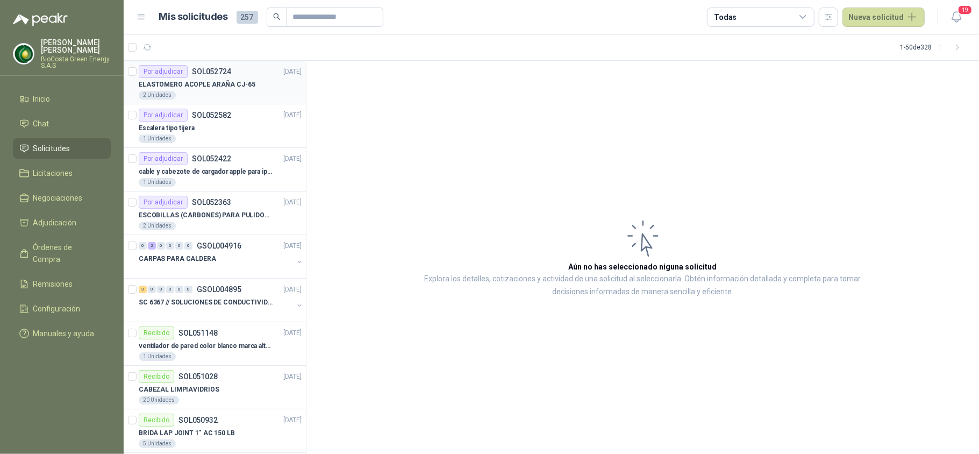
click at [202, 87] on p "ELASTOMERO ACOPLE ARAÑA CJ-65" at bounding box center [197, 85] width 117 height 10
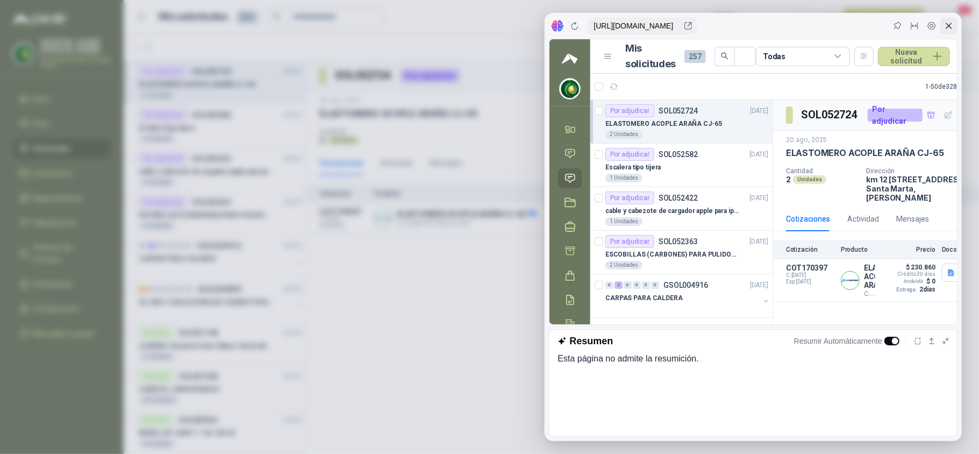
click at [947, 25] on icon at bounding box center [949, 26] width 9 height 9
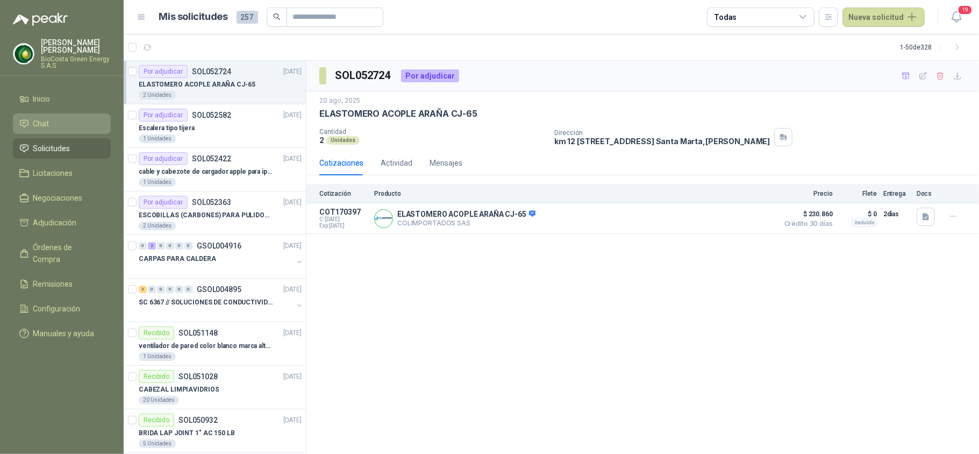
click at [52, 123] on li "Chat" at bounding box center [61, 124] width 85 height 12
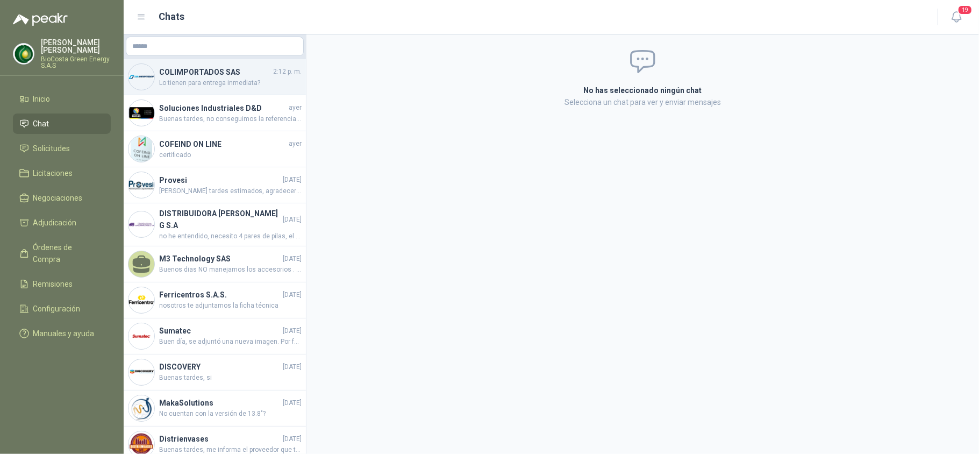
click at [203, 80] on span "Lo tienen para entrega inmediata?" at bounding box center [230, 83] width 143 height 10
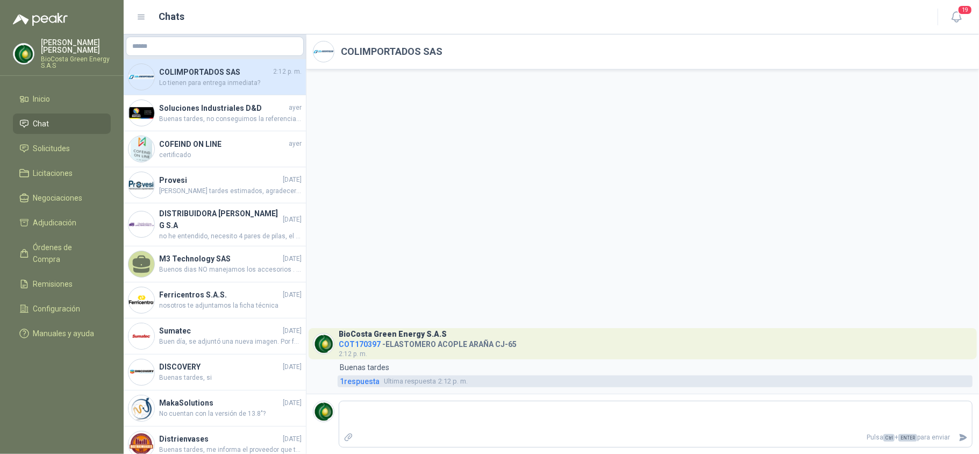
click at [370, 379] on span "1 respuesta" at bounding box center [360, 381] width 40 height 12
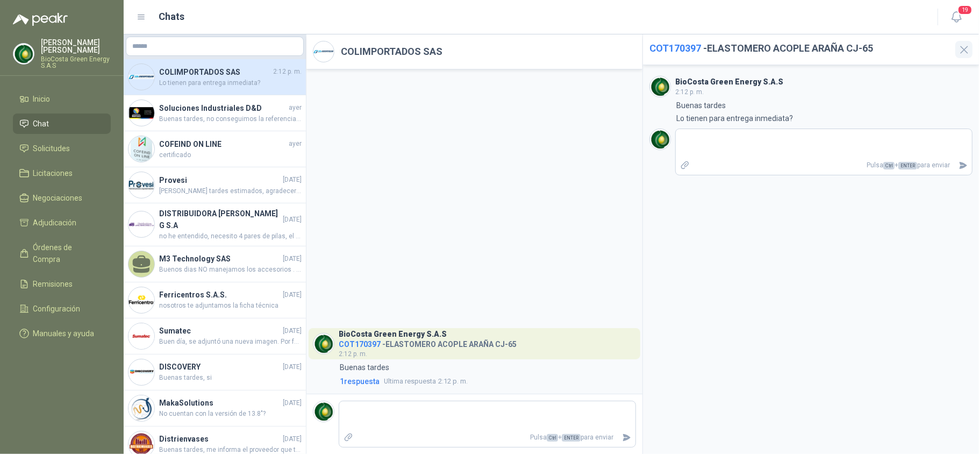
click at [966, 50] on icon "button" at bounding box center [964, 49] width 13 height 13
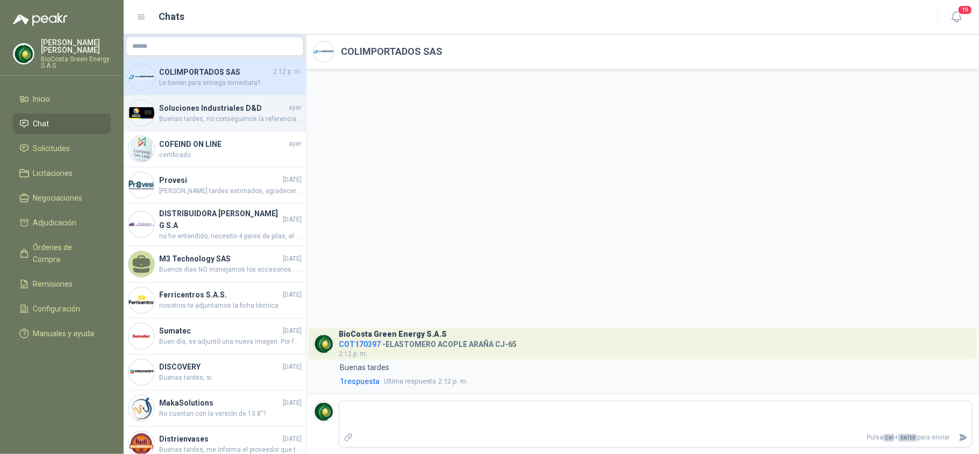
click at [269, 103] on h4 "Soluciones Industriales D&D" at bounding box center [222, 108] width 127 height 12
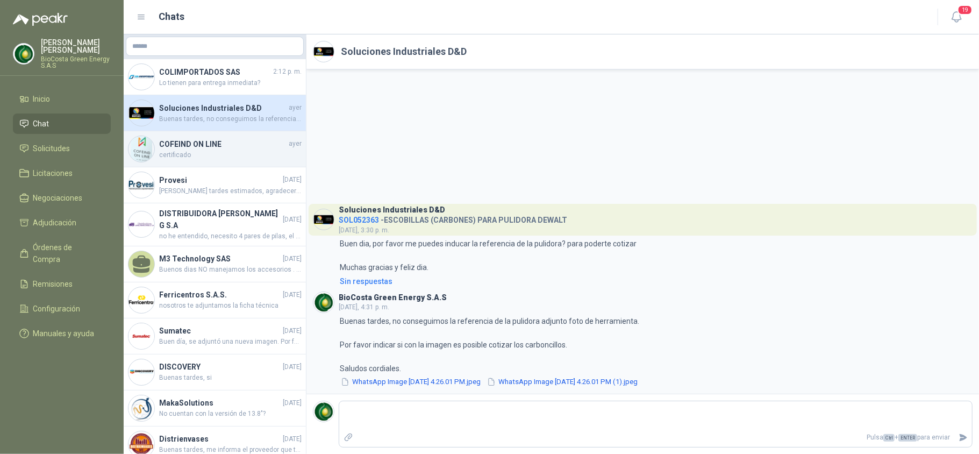
click at [186, 163] on div "COFEIND ON LINE [DATE] certificado" at bounding box center [215, 149] width 182 height 36
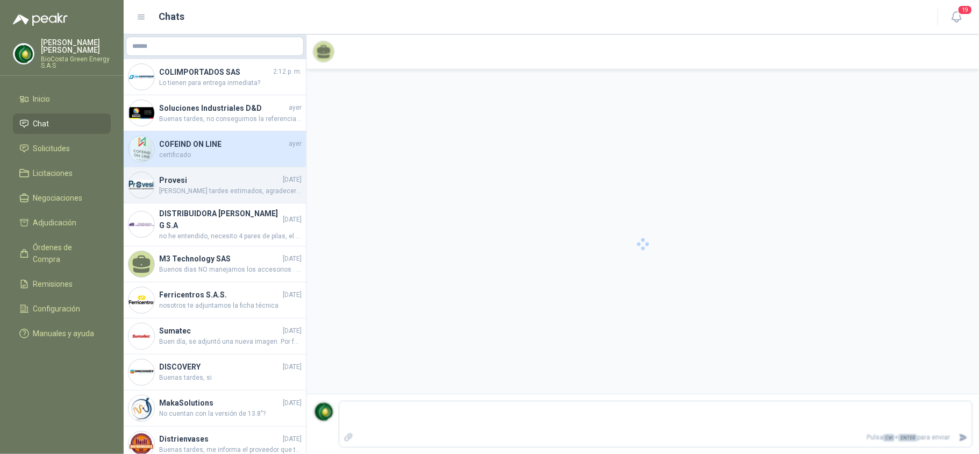
click at [203, 196] on span "[PERSON_NAME] tardes estimados, agradecería su ayuda con los comentarios acerca…" at bounding box center [230, 191] width 143 height 10
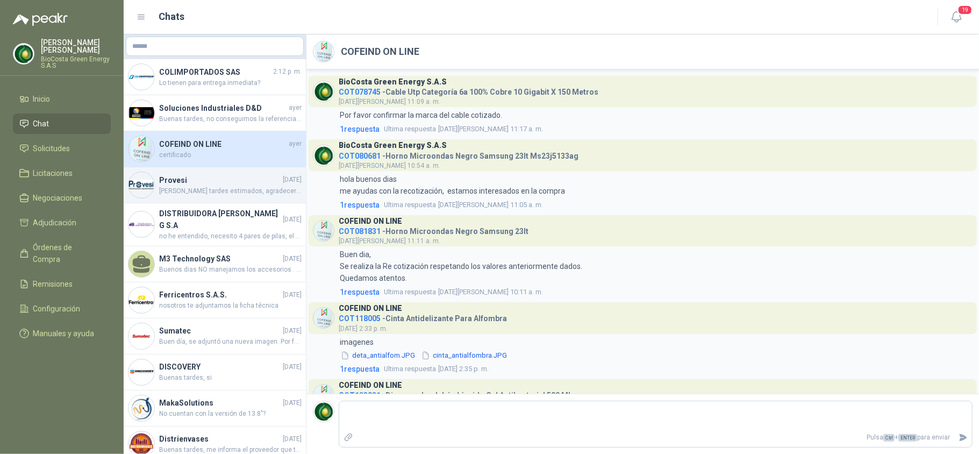
scroll to position [667, 0]
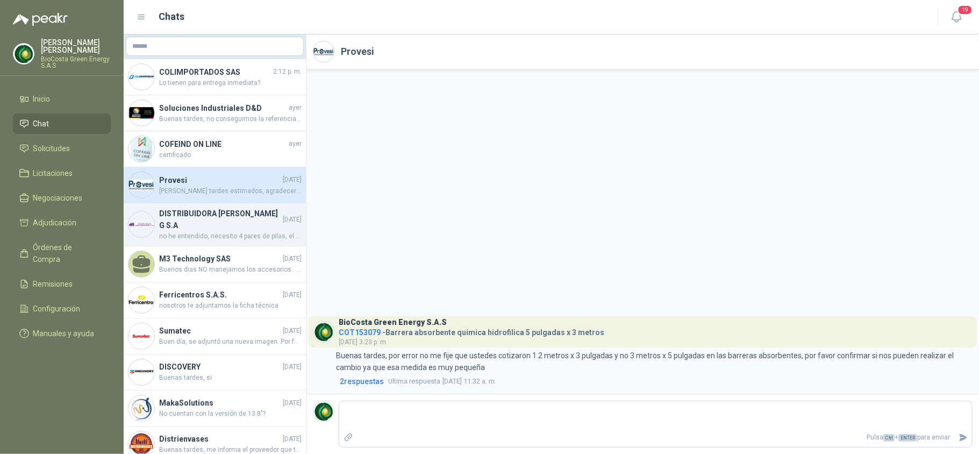
click at [213, 223] on h4 "DISTRIBUIDORA [PERSON_NAME] G S.A" at bounding box center [220, 220] width 122 height 24
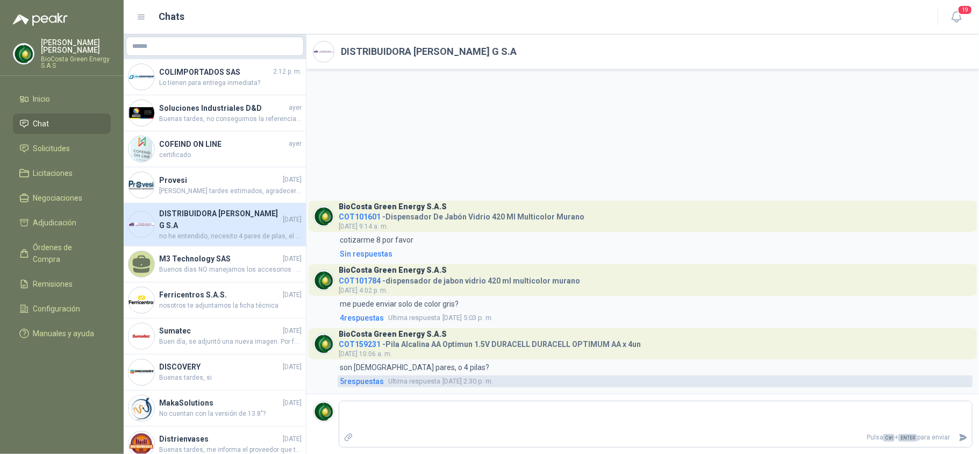
click at [345, 381] on span "5 respuesta s" at bounding box center [362, 381] width 44 height 12
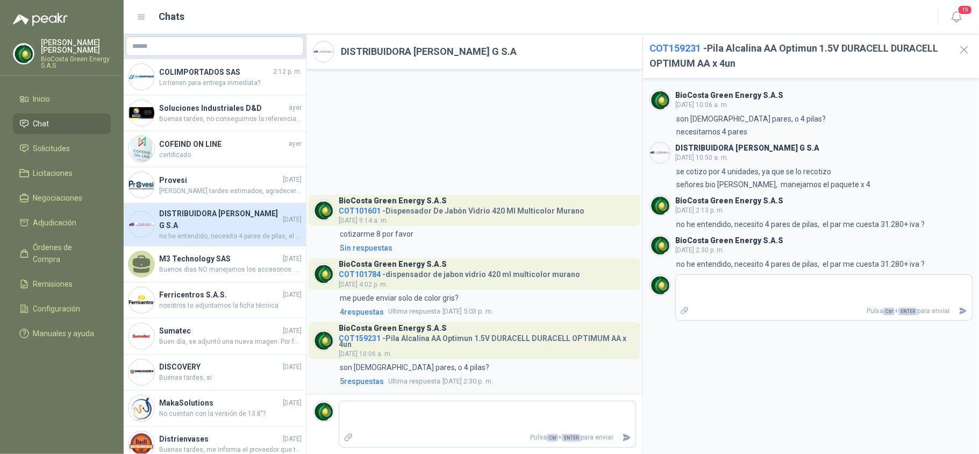
click at [522, 104] on div "BioCosta [PERSON_NAME] Energy S.A.S COT101601 - Dispensador De Jabón Vidrio 420…" at bounding box center [475, 231] width 336 height 324
click at [431, 130] on div "BioCosta [PERSON_NAME] Energy S.A.S COT101601 - Dispensador De Jabón Vidrio 420…" at bounding box center [475, 231] width 336 height 324
click at [958, 45] on icon "button" at bounding box center [964, 49] width 13 height 13
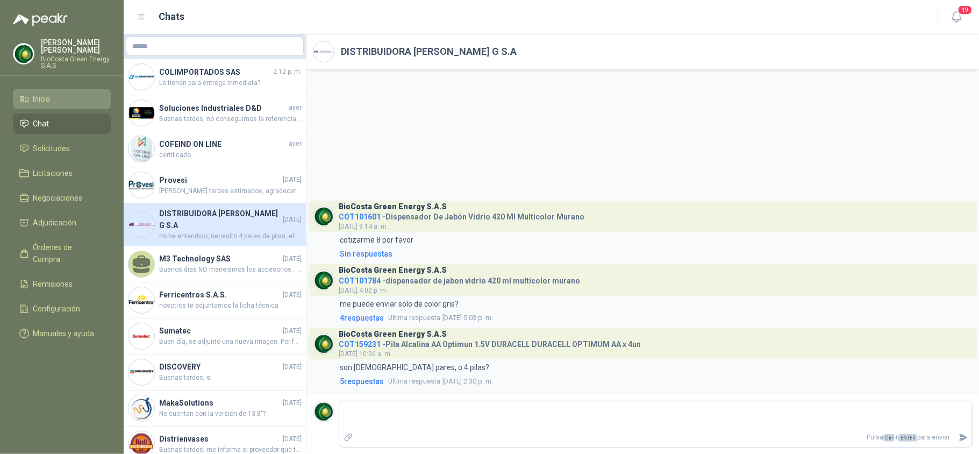
click at [34, 100] on span "Inicio" at bounding box center [41, 99] width 17 height 12
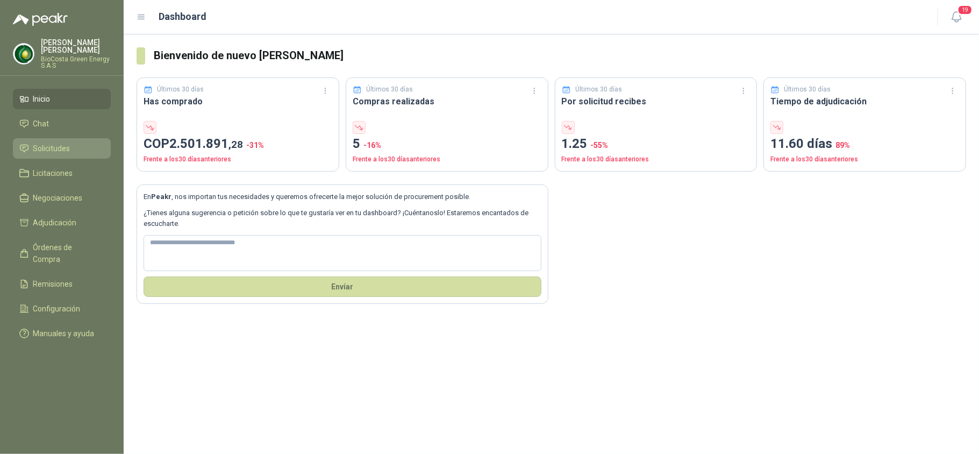
click at [72, 153] on li "Solicitudes" at bounding box center [61, 149] width 85 height 12
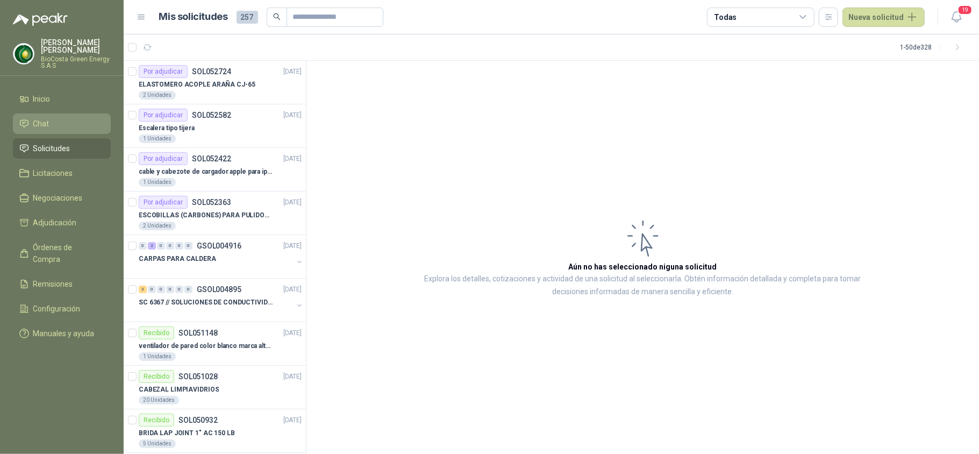
click at [46, 123] on span "Chat" at bounding box center [41, 124] width 16 height 12
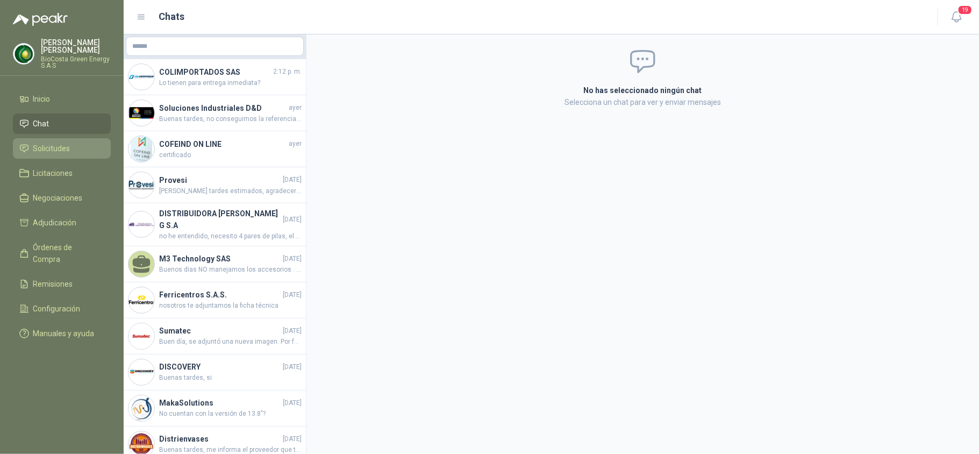
click at [52, 149] on span "Solicitudes" at bounding box center [51, 149] width 37 height 12
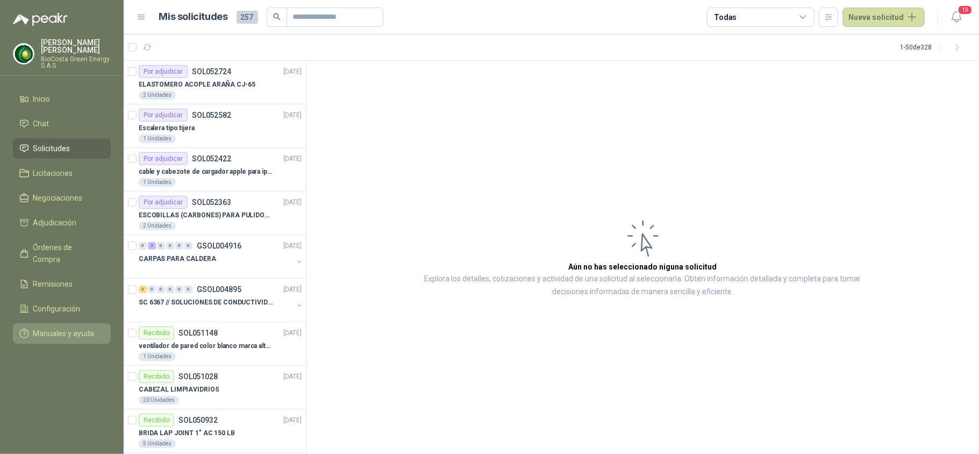
click at [69, 328] on span "Manuales y ayuda" at bounding box center [63, 334] width 61 height 12
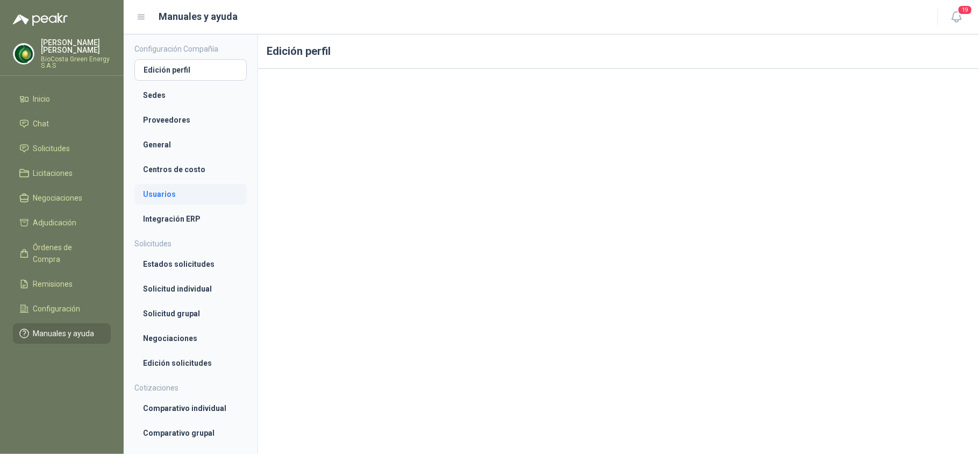
click at [154, 203] on link "Usuarios" at bounding box center [190, 194] width 112 height 20
click at [155, 216] on li "Integración ERP" at bounding box center [190, 219] width 95 height 12
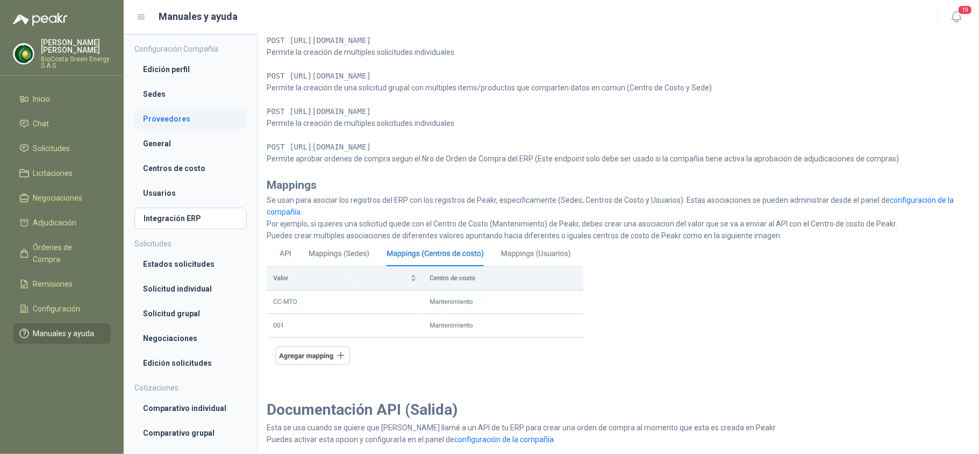
click at [171, 109] on link "Proveedores" at bounding box center [190, 119] width 112 height 20
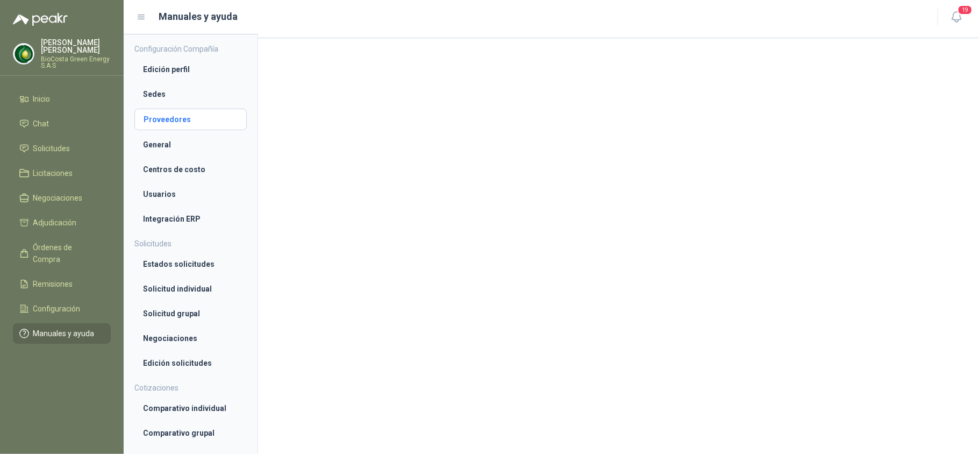
scroll to position [26, 0]
click at [144, 147] on li "General" at bounding box center [190, 145] width 95 height 12
click at [150, 174] on li "Centros de costo" at bounding box center [190, 169] width 95 height 12
click at [150, 191] on li "Usuarios" at bounding box center [190, 194] width 95 height 12
click at [166, 224] on li "Integración ERP" at bounding box center [190, 219] width 95 height 12
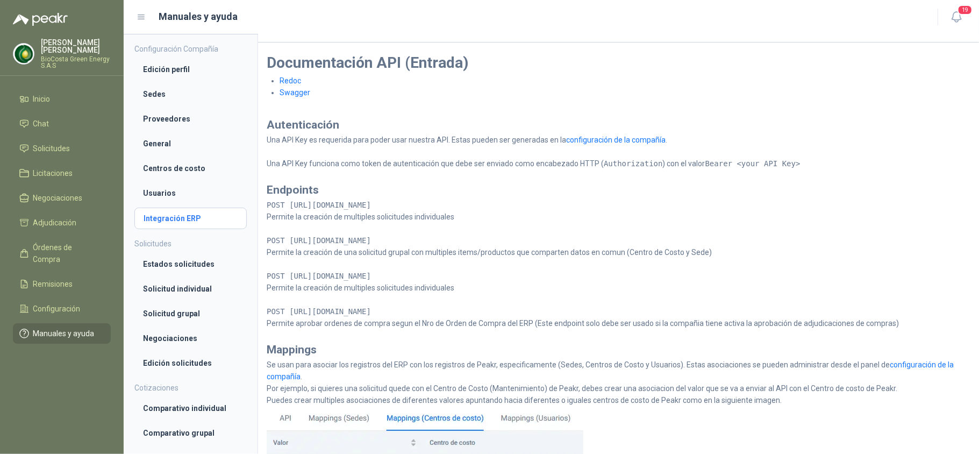
scroll to position [192, 0]
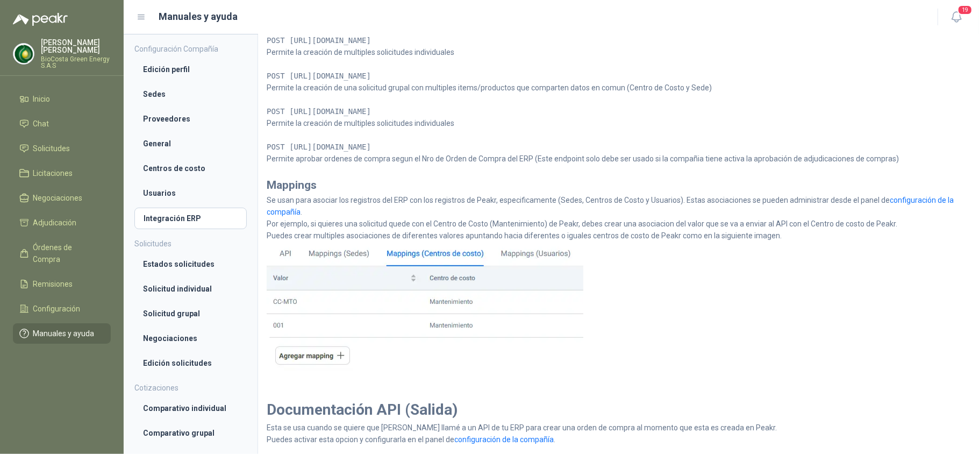
click at [753, 232] on p "Puedes crear multiples asociaciones de diferentes valores apuntando hacia difer…" at bounding box center [619, 236] width 704 height 12
click at [33, 303] on span "Configuración" at bounding box center [56, 309] width 47 height 12
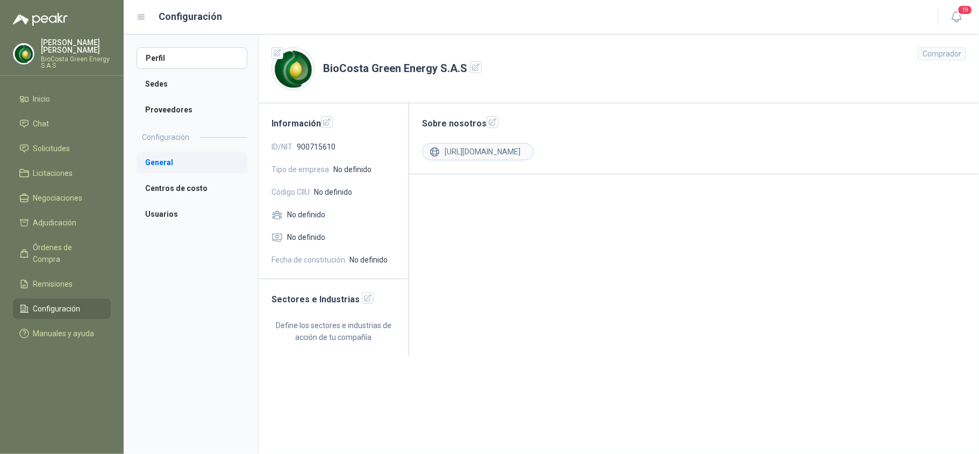
click at [175, 170] on li "General" at bounding box center [192, 163] width 111 height 22
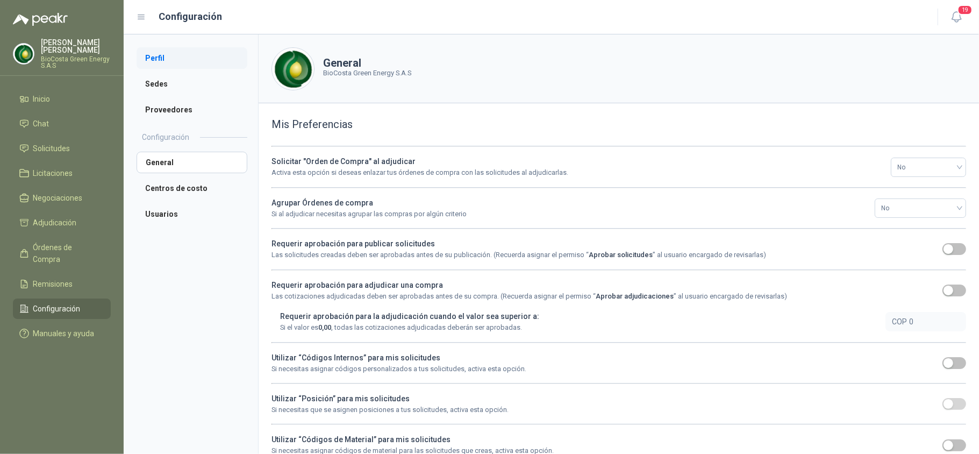
click at [169, 54] on li "Perfil" at bounding box center [192, 58] width 111 height 22
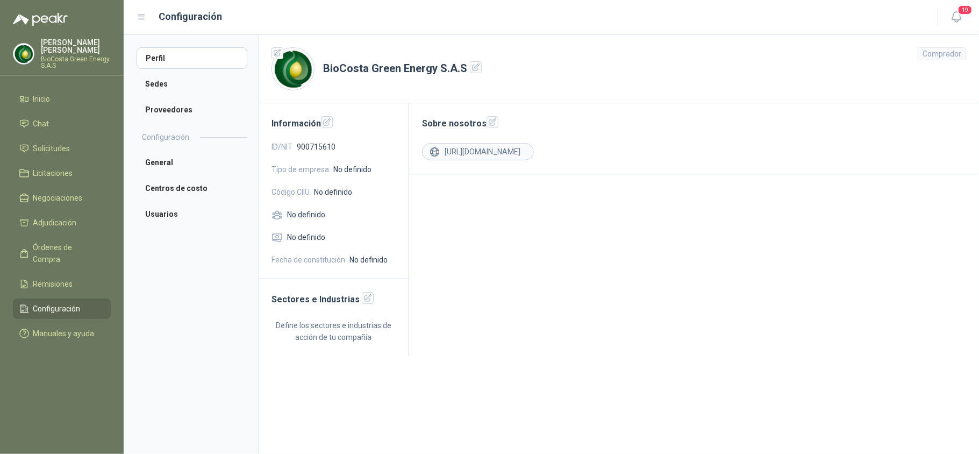
click at [465, 62] on h1 "BioCosta Green Energy S.A.S" at bounding box center [402, 68] width 159 height 17
click at [472, 65] on icon "button" at bounding box center [476, 67] width 9 height 9
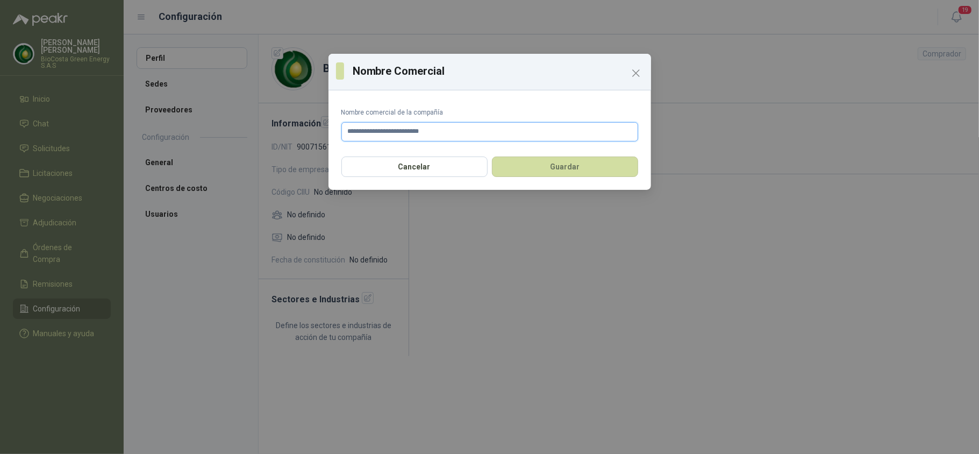
drag, startPoint x: 415, startPoint y: 132, endPoint x: 252, endPoint y: 130, distance: 163.5
click at [252, 130] on div "**********" at bounding box center [489, 227] width 979 height 454
type input "**********"
click at [360, 162] on button "Cancelar" at bounding box center [414, 166] width 146 height 20
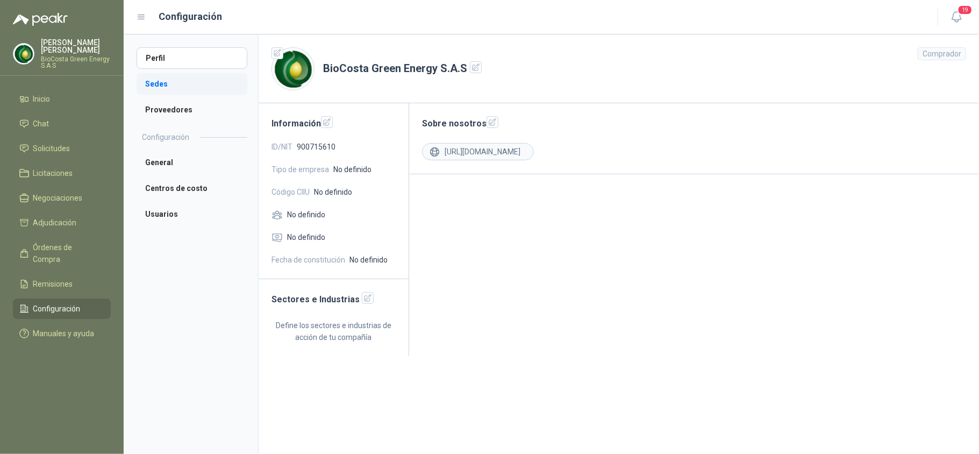
click at [153, 81] on li "Sedes" at bounding box center [192, 84] width 111 height 22
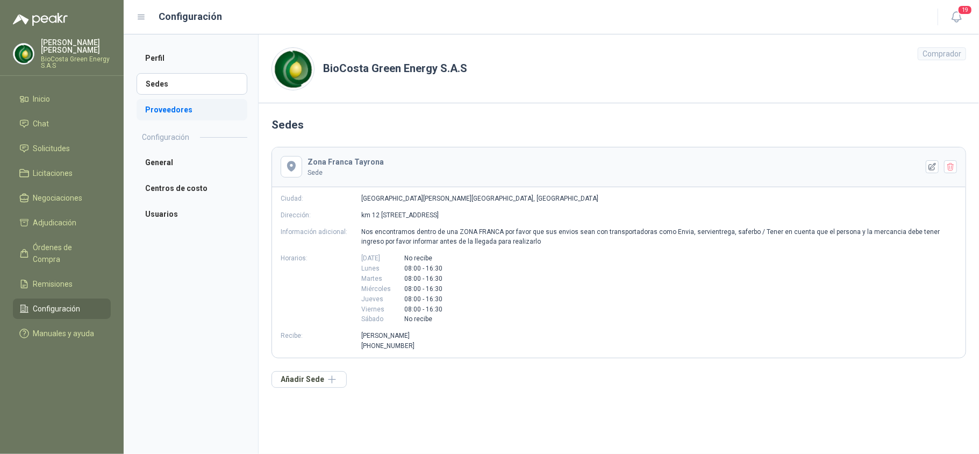
click at [166, 106] on li "Proveedores" at bounding box center [192, 110] width 111 height 22
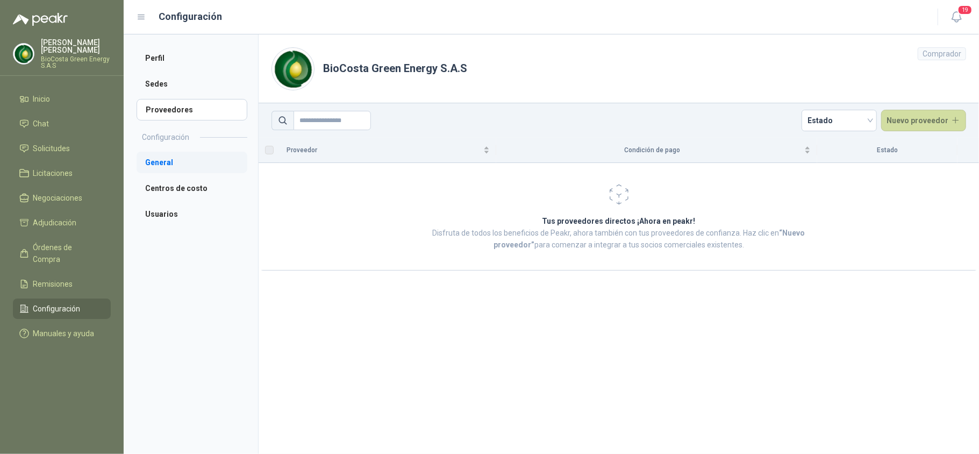
click at [164, 167] on li "General" at bounding box center [192, 163] width 111 height 22
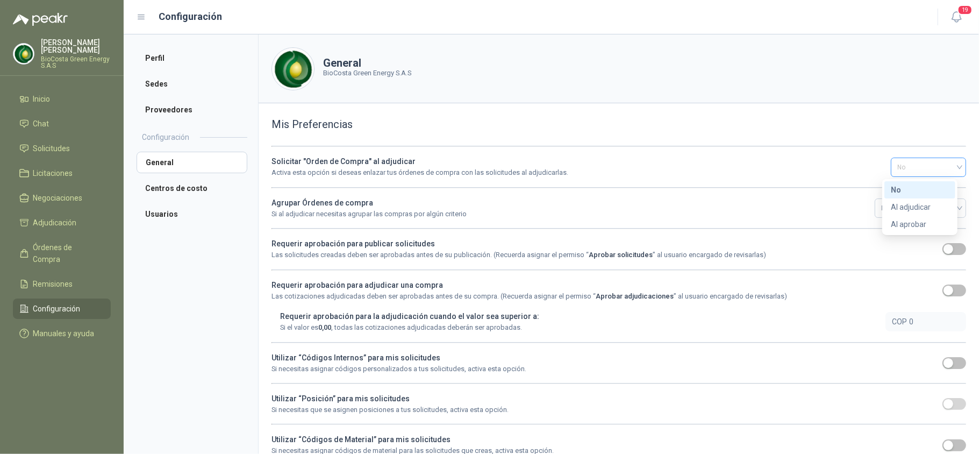
click at [891, 168] on div "No" at bounding box center [928, 167] width 75 height 19
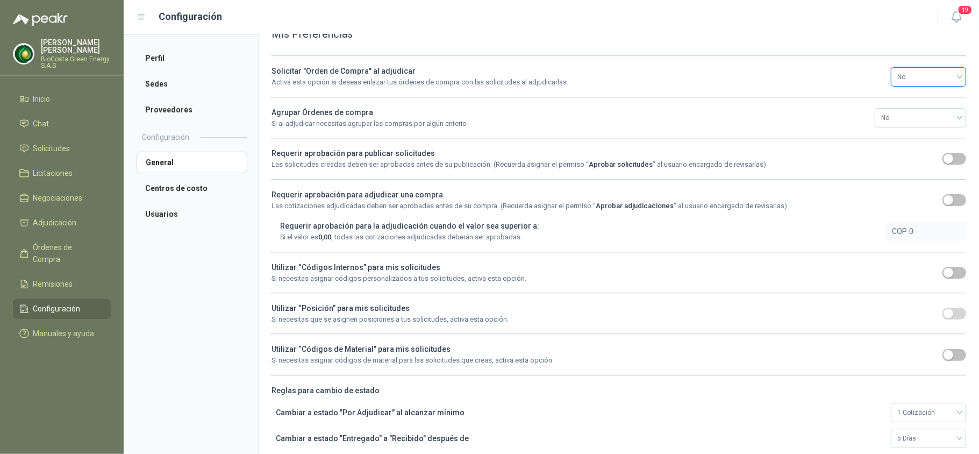
scroll to position [100, 0]
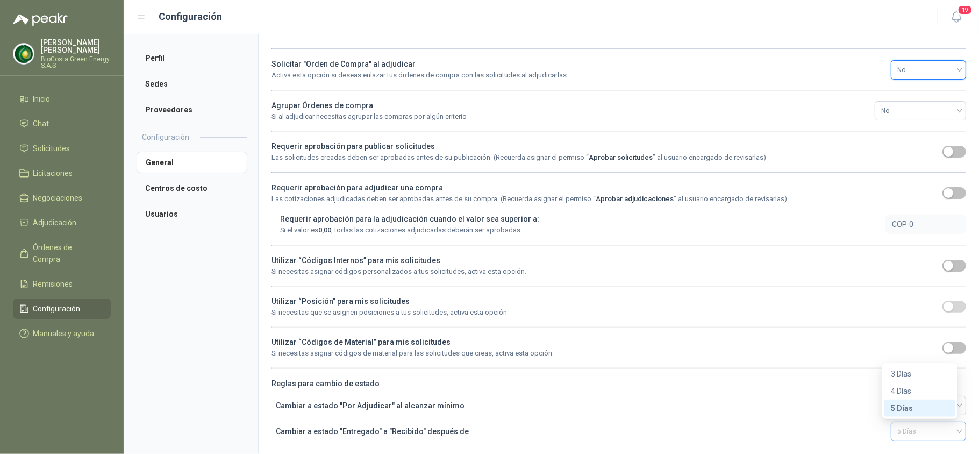
click at [898, 433] on span "5 Días" at bounding box center [929, 431] width 62 height 16
click at [891, 409] on div "1 Cotización" at bounding box center [928, 405] width 75 height 19
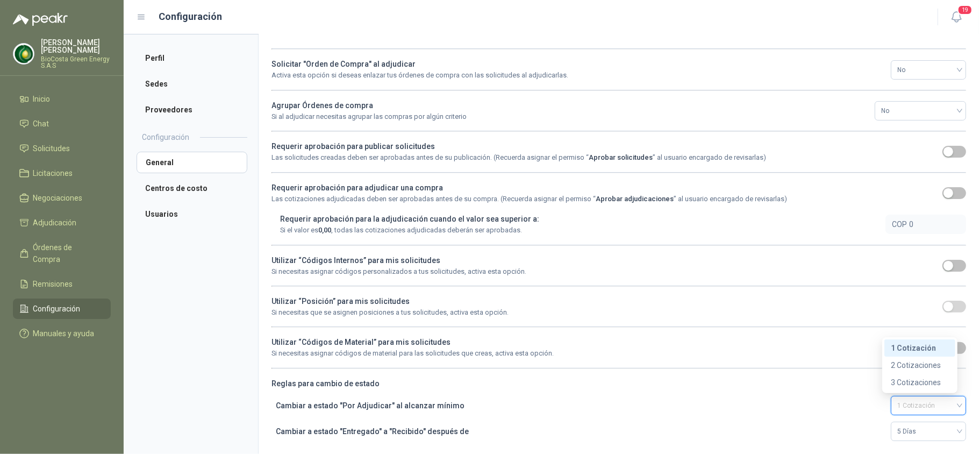
click at [891, 409] on div "1 Cotización" at bounding box center [928, 405] width 75 height 19
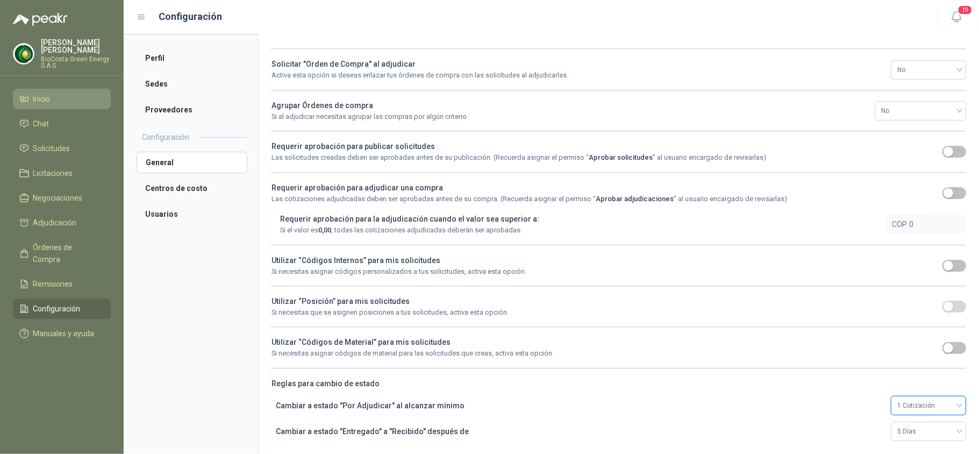
click at [46, 105] on link "Inicio" at bounding box center [62, 99] width 98 height 20
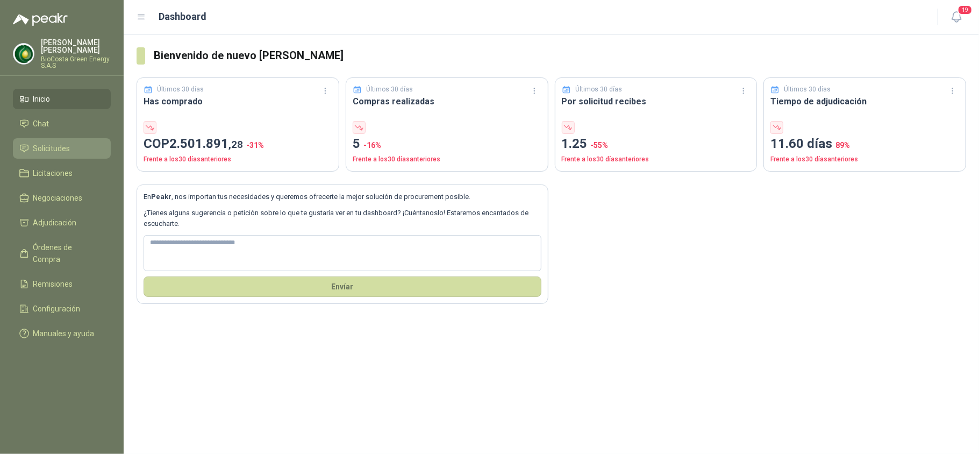
click at [63, 139] on link "Solicitudes" at bounding box center [62, 148] width 98 height 20
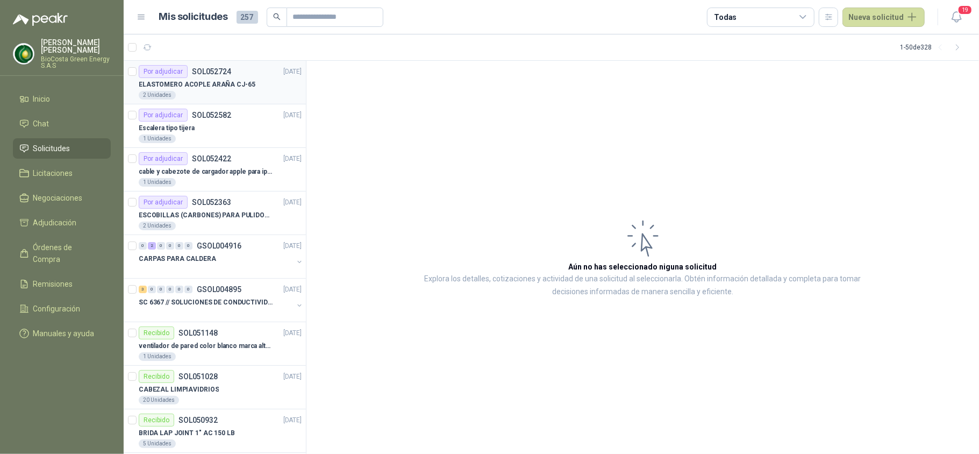
click at [186, 98] on div "2 Unidades" at bounding box center [220, 95] width 163 height 9
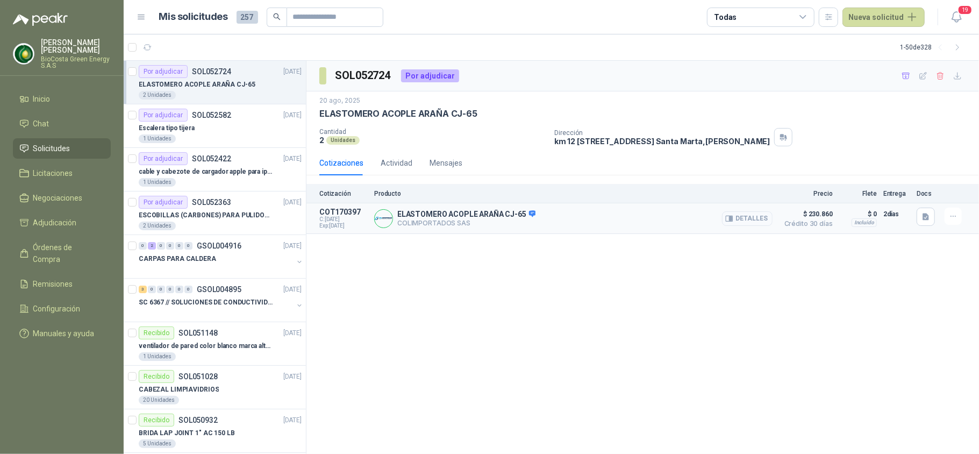
click at [758, 219] on button "Detalles" at bounding box center [747, 218] width 51 height 15
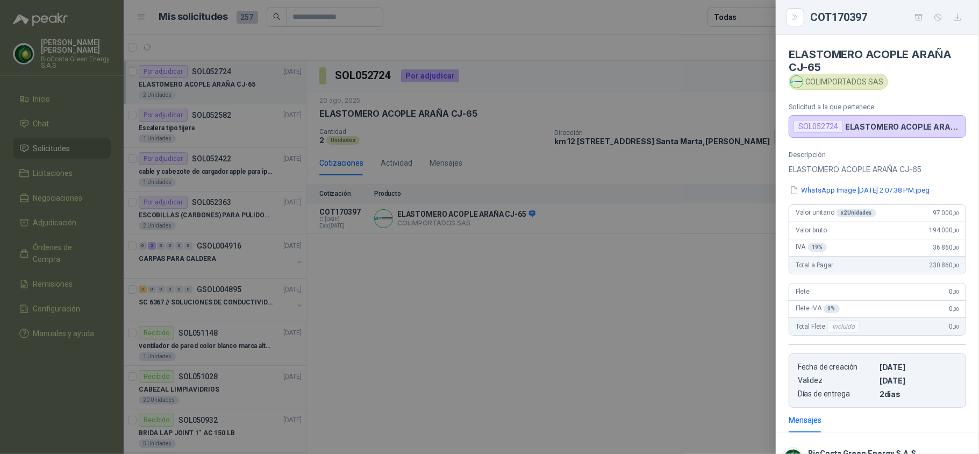
click at [702, 347] on div at bounding box center [489, 227] width 979 height 454
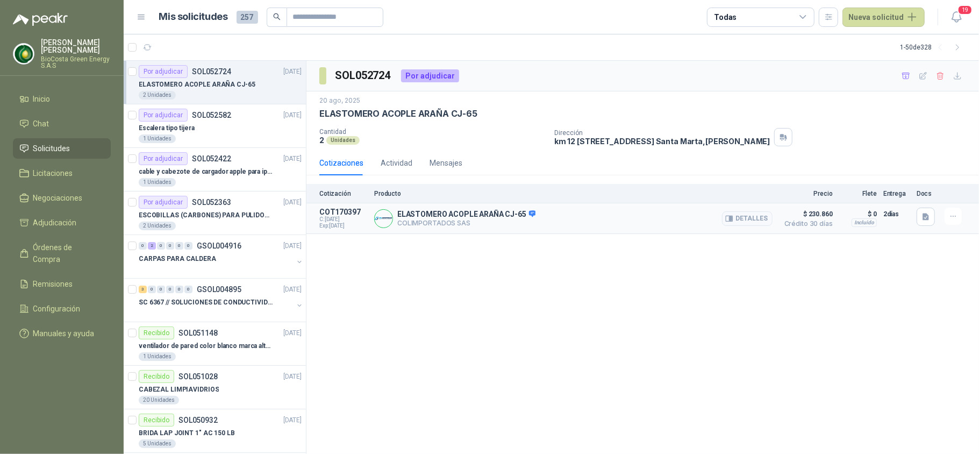
click at [747, 227] on div "Detalles" at bounding box center [747, 219] width 51 height 22
click at [740, 223] on button "Detalles" at bounding box center [747, 218] width 51 height 15
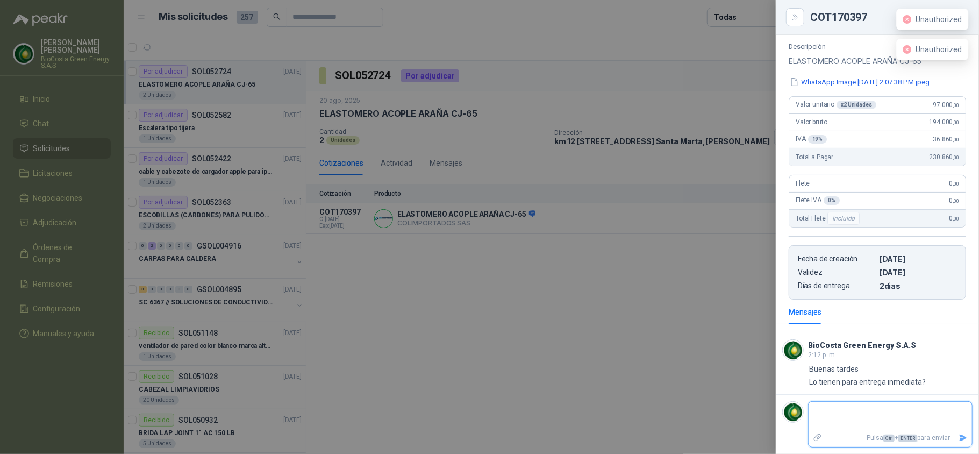
click at [866, 412] on textarea at bounding box center [890, 416] width 163 height 25
type textarea "*"
type textarea "**"
type textarea "***"
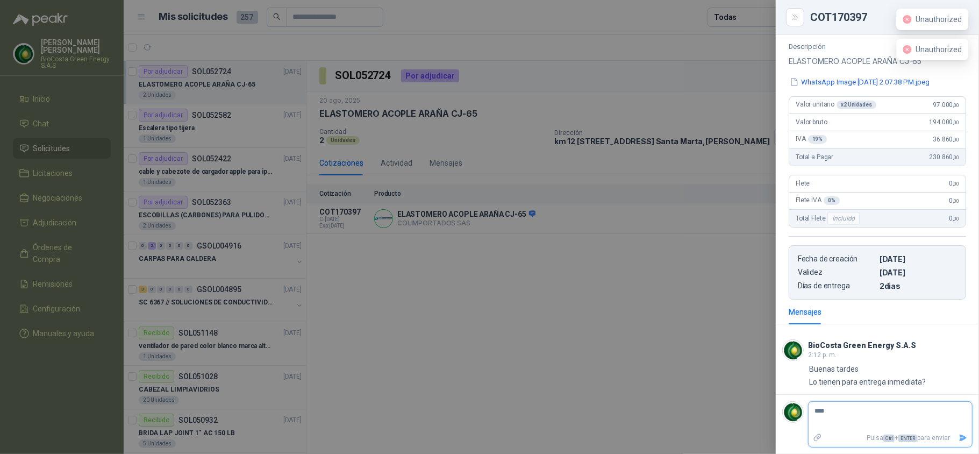
type textarea "*****"
type textarea "******"
type textarea "*******"
type textarea "********"
type textarea "*********"
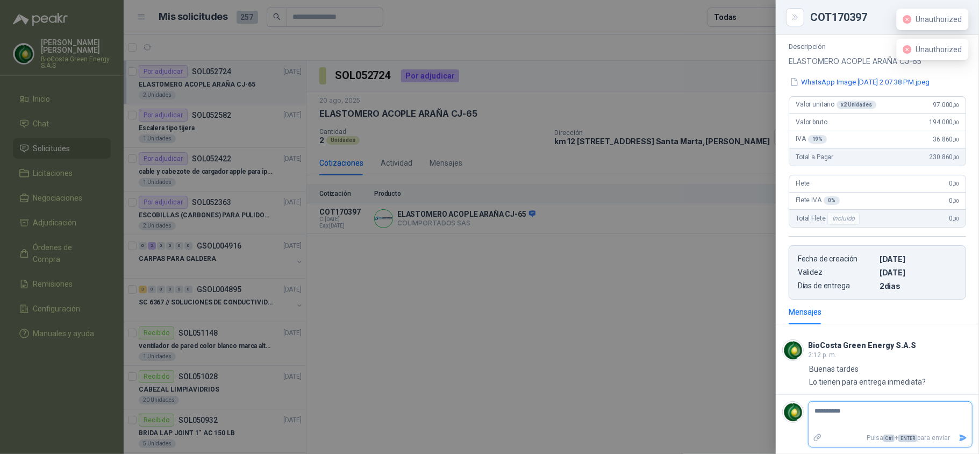
type textarea "**********"
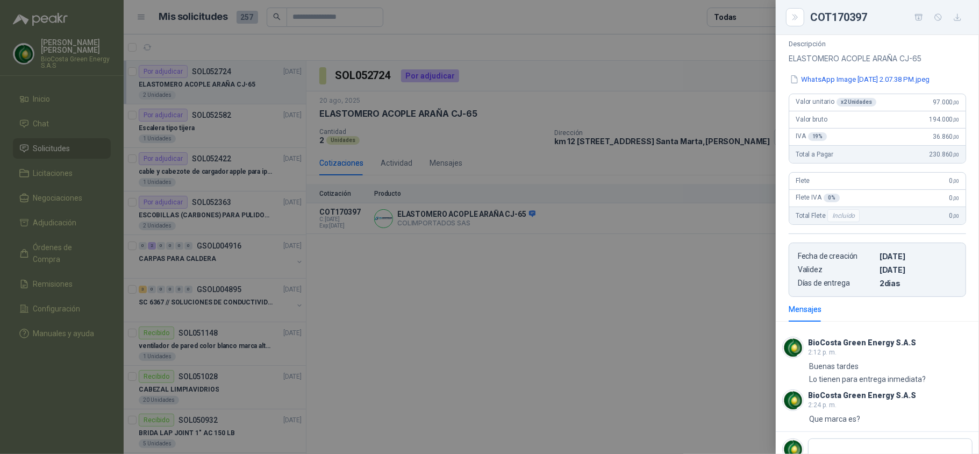
click at [637, 182] on div at bounding box center [489, 227] width 979 height 454
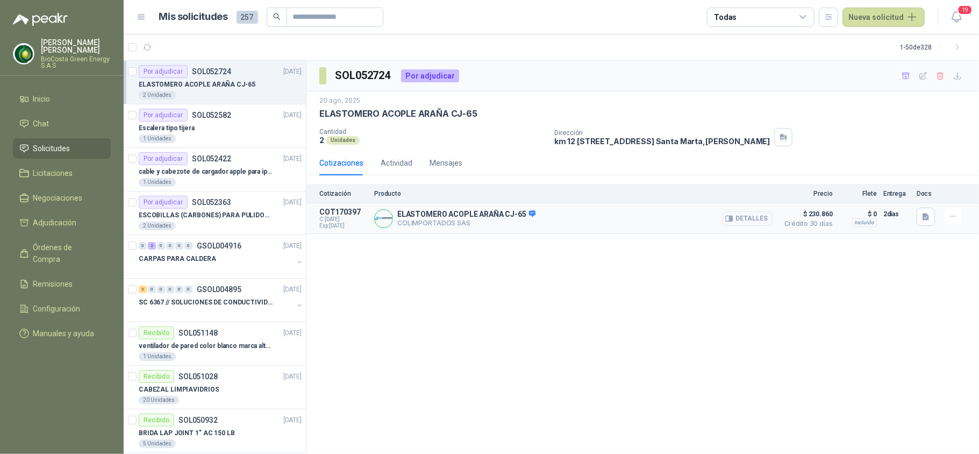
click at [436, 223] on p "COLIMPORTADOS SAS" at bounding box center [466, 223] width 138 height 8
click at [763, 217] on button "Detalles" at bounding box center [747, 218] width 51 height 15
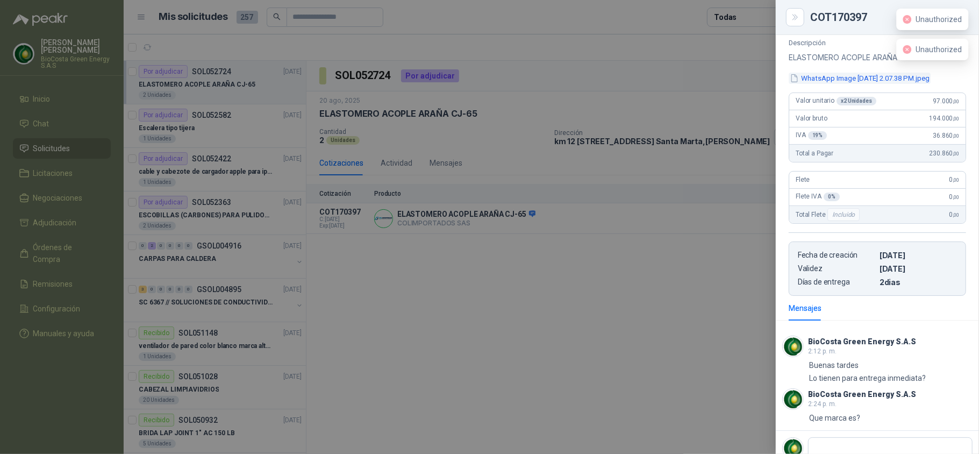
click at [838, 77] on button "WhatsApp Image [DATE] 2.07.38 PM.jpeg" at bounding box center [860, 78] width 142 height 11
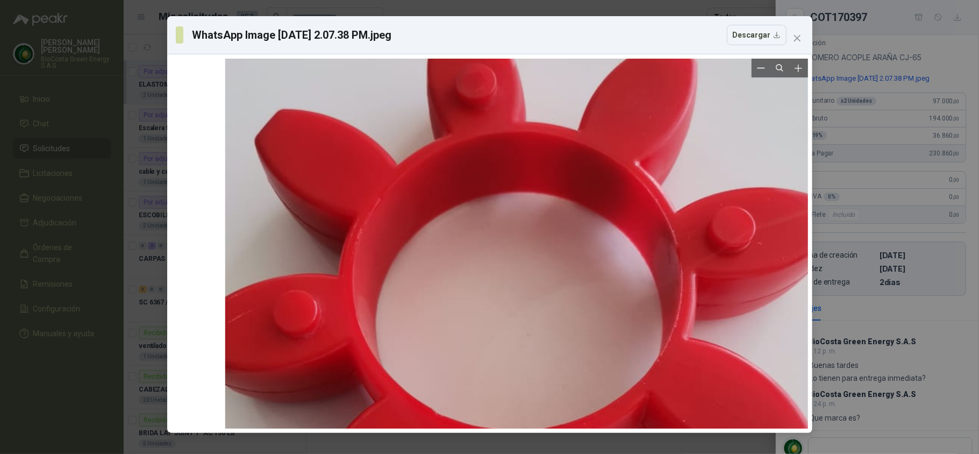
drag, startPoint x: 496, startPoint y: 282, endPoint x: 510, endPoint y: 360, distance: 78.7
click at [510, 360] on div at bounding box center [523, 402] width 597 height 1062
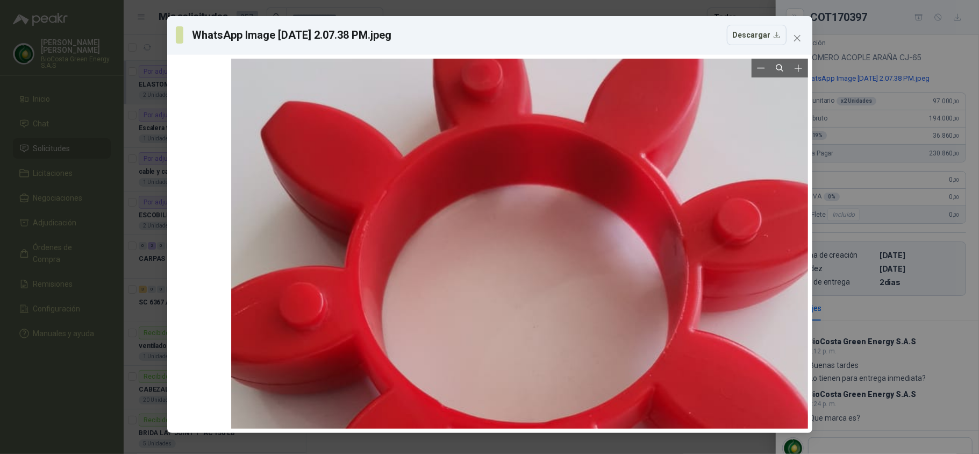
drag, startPoint x: 523, startPoint y: 269, endPoint x: 560, endPoint y: 226, distance: 57.6
click at [560, 226] on div at bounding box center [529, 394] width 597 height 1062
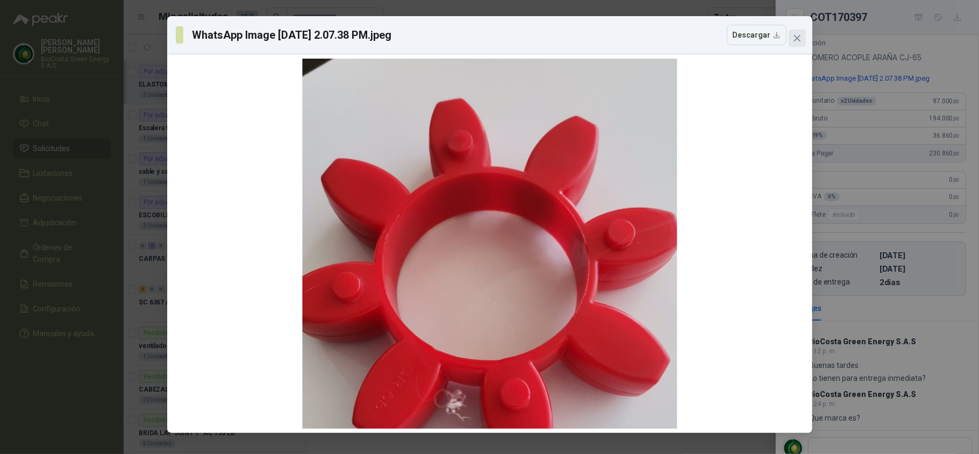
click at [805, 37] on span "Close" at bounding box center [797, 38] width 17 height 9
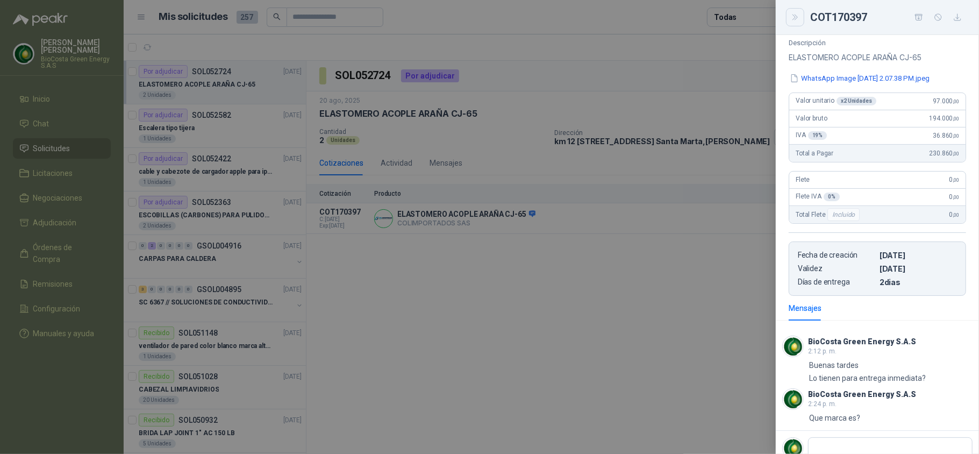
click at [796, 26] on button "Close" at bounding box center [795, 17] width 18 height 18
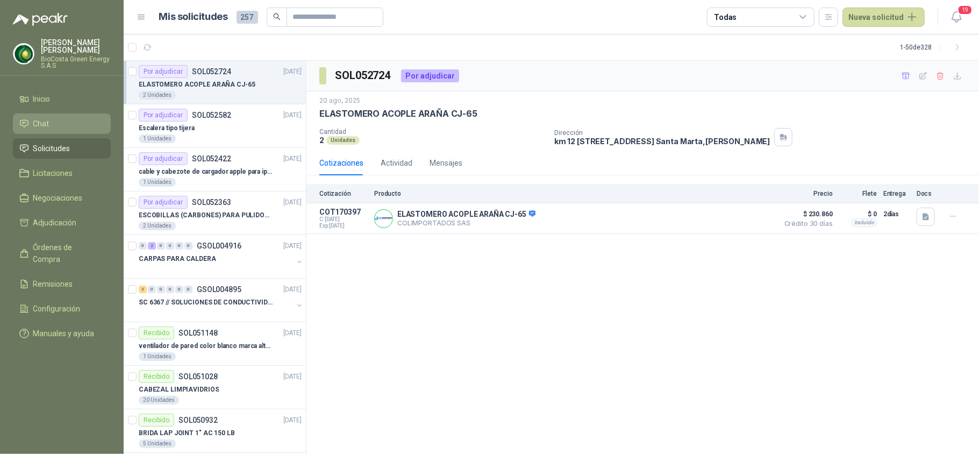
click at [35, 123] on span "Chat" at bounding box center [41, 124] width 16 height 12
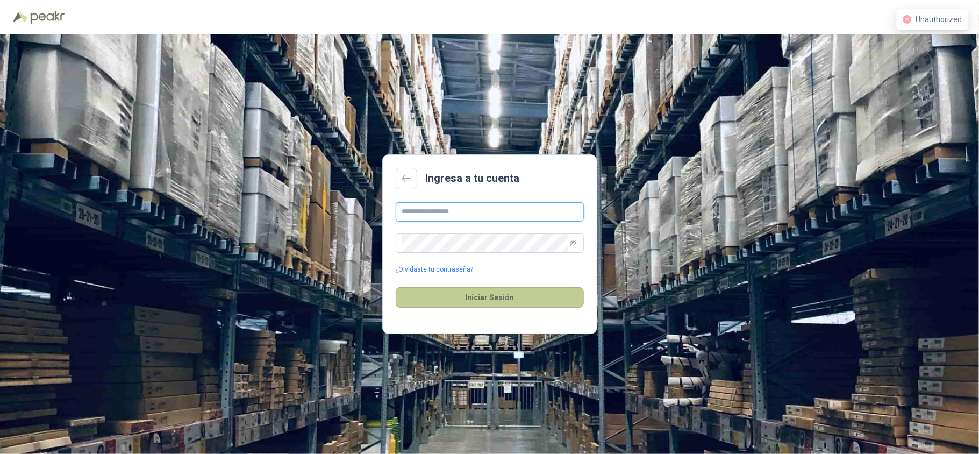
type input "**********"
click at [513, 304] on button "Iniciar Sesión" at bounding box center [490, 297] width 188 height 20
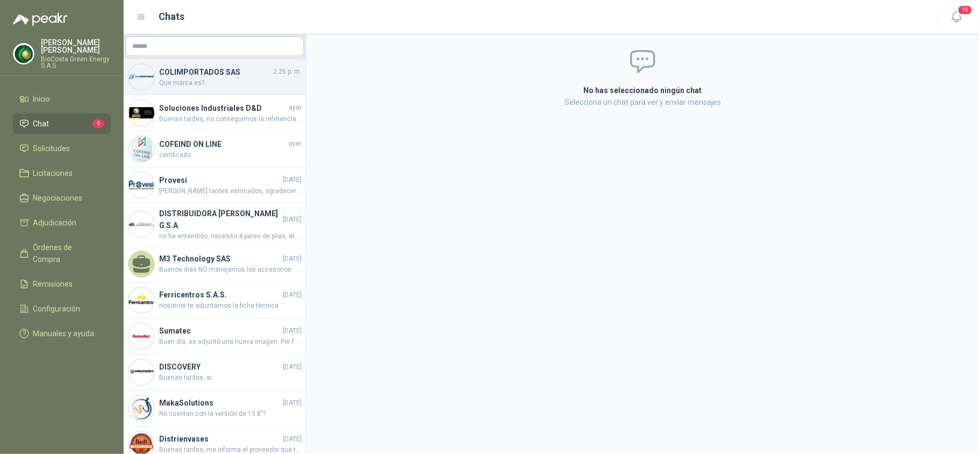
click at [203, 78] on span "Que marca es?" at bounding box center [230, 83] width 143 height 10
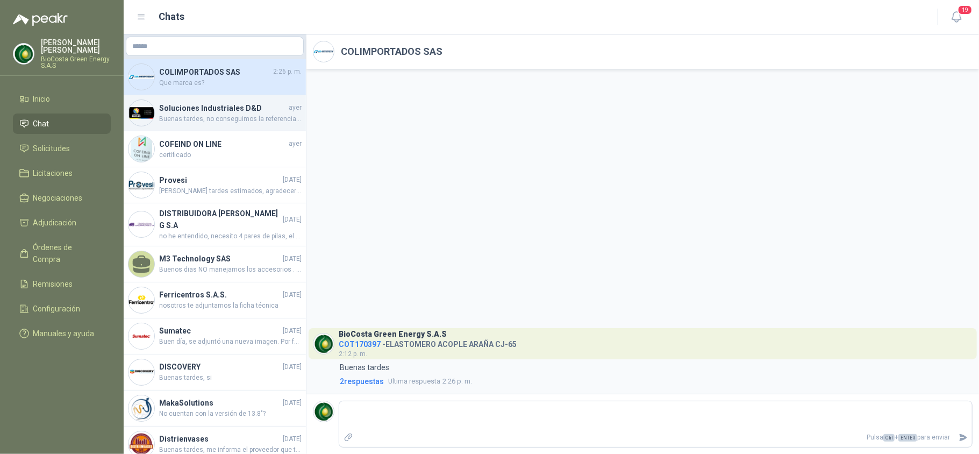
click at [204, 118] on span "Buenas tardes, no conseguimos la referencia de la pulidora adjunto foto de herr…" at bounding box center [230, 119] width 143 height 10
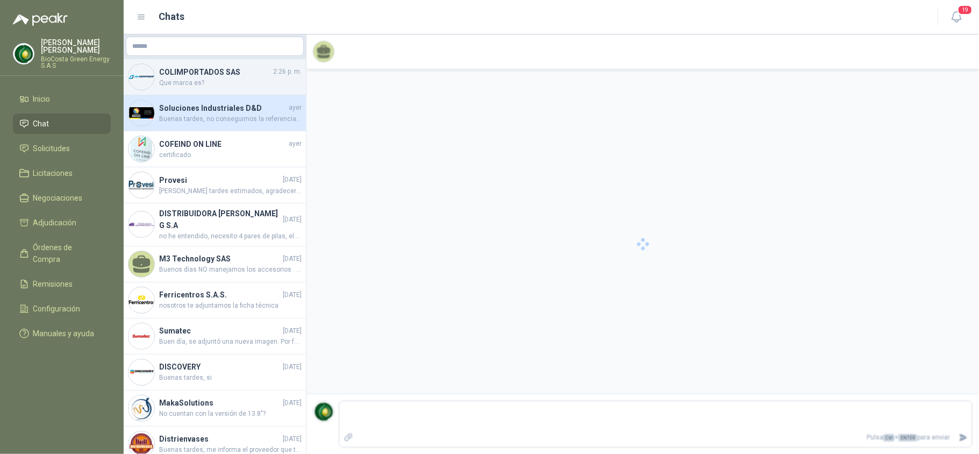
click at [181, 60] on div "COLIMPORTADOS SAS 2:26 p. m. Que marca es?" at bounding box center [215, 77] width 182 height 36
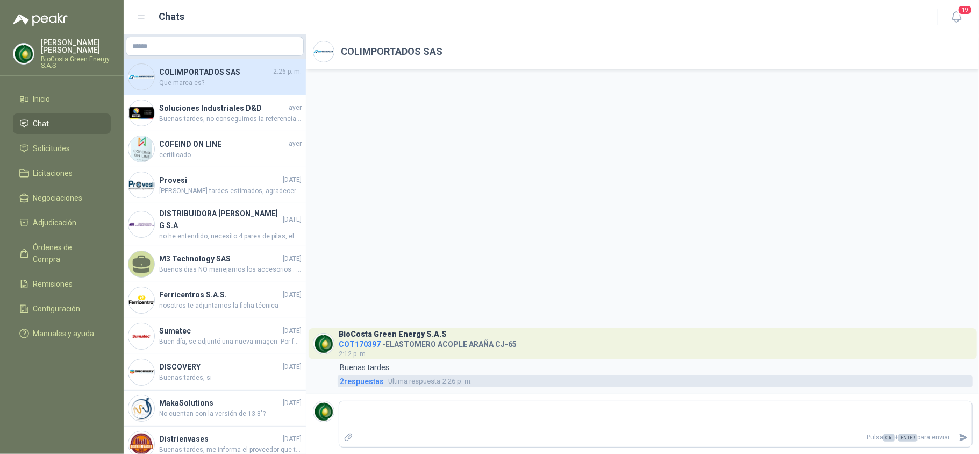
click at [360, 380] on span "2 respuesta s" at bounding box center [362, 381] width 44 height 12
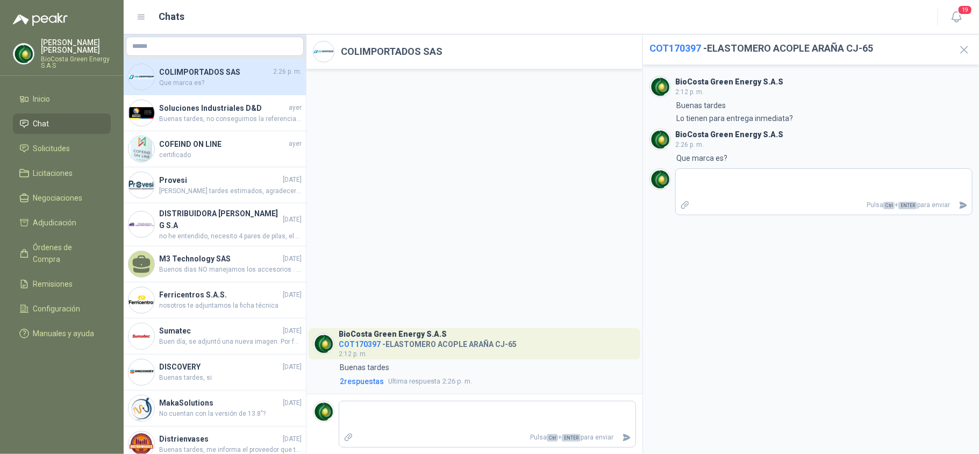
click at [546, 186] on div "BioCosta Green Energy S.A.S COT170397 - ELASTOMERO ACOPLE ARAÑA CJ-65 2:12 p. m…" at bounding box center [475, 231] width 336 height 324
click at [968, 55] on icon "button" at bounding box center [964, 49] width 13 height 13
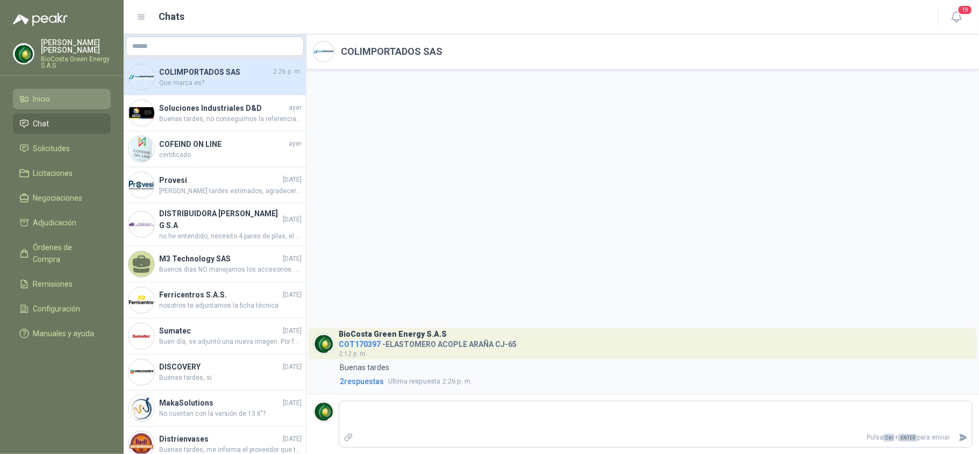
click at [31, 105] on link "Inicio" at bounding box center [62, 99] width 98 height 20
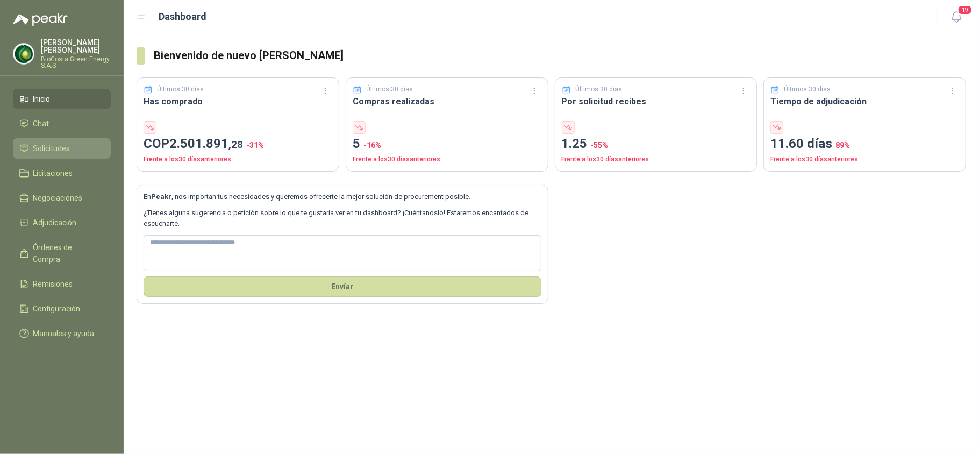
click at [76, 140] on link "Solicitudes" at bounding box center [62, 148] width 98 height 20
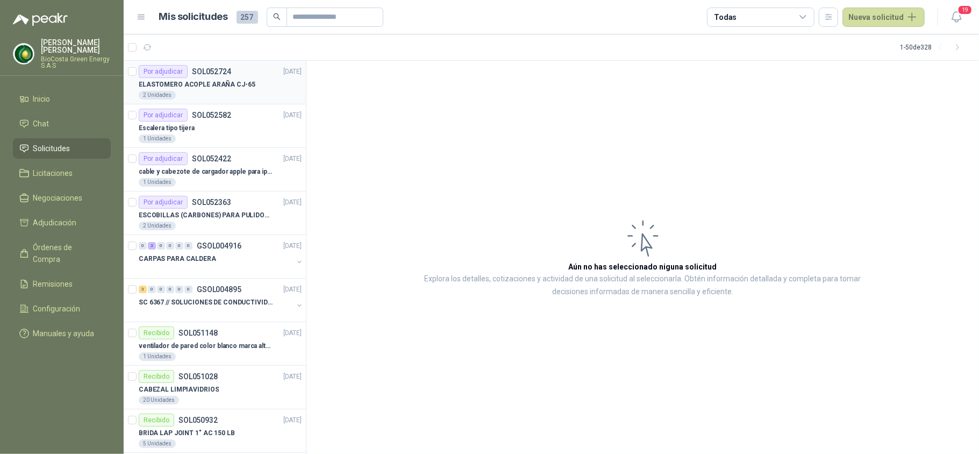
click at [188, 91] on div "2 Unidades" at bounding box center [220, 95] width 163 height 9
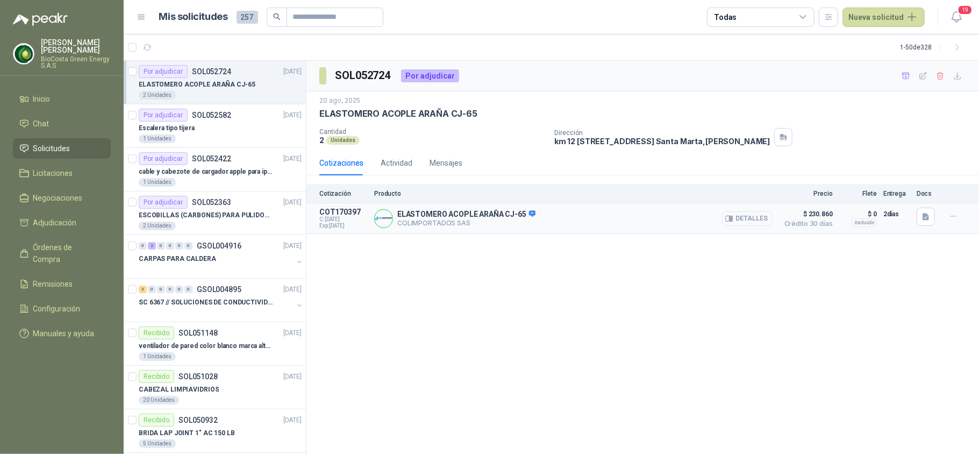
click at [753, 222] on button "Detalles" at bounding box center [747, 218] width 51 height 15
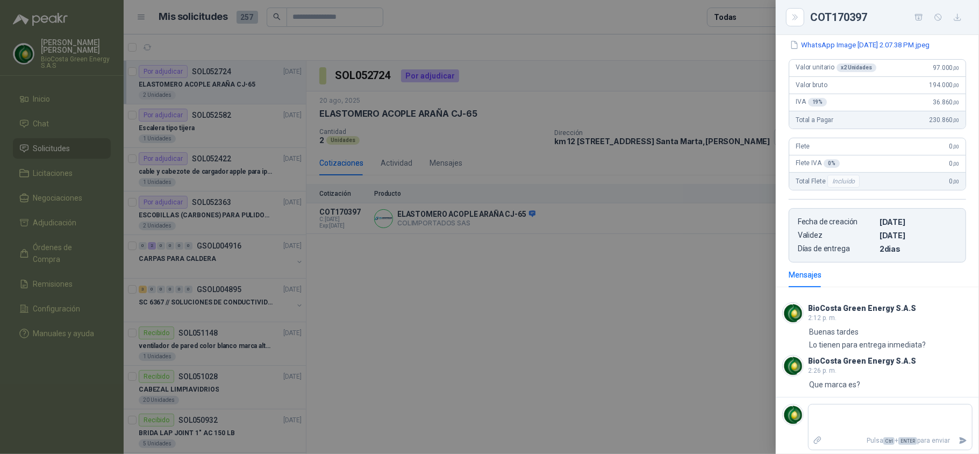
scroll to position [151, 0]
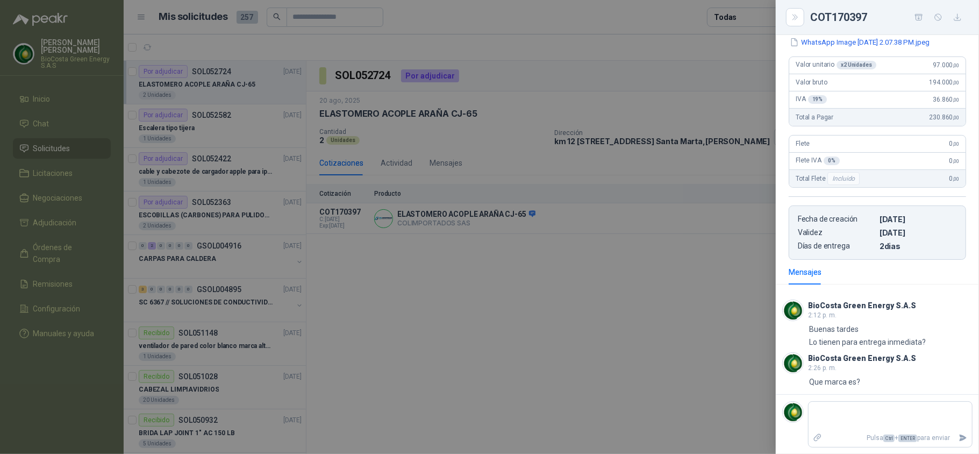
click at [640, 317] on div at bounding box center [489, 227] width 979 height 454
